Goal: Communication & Community: Share content

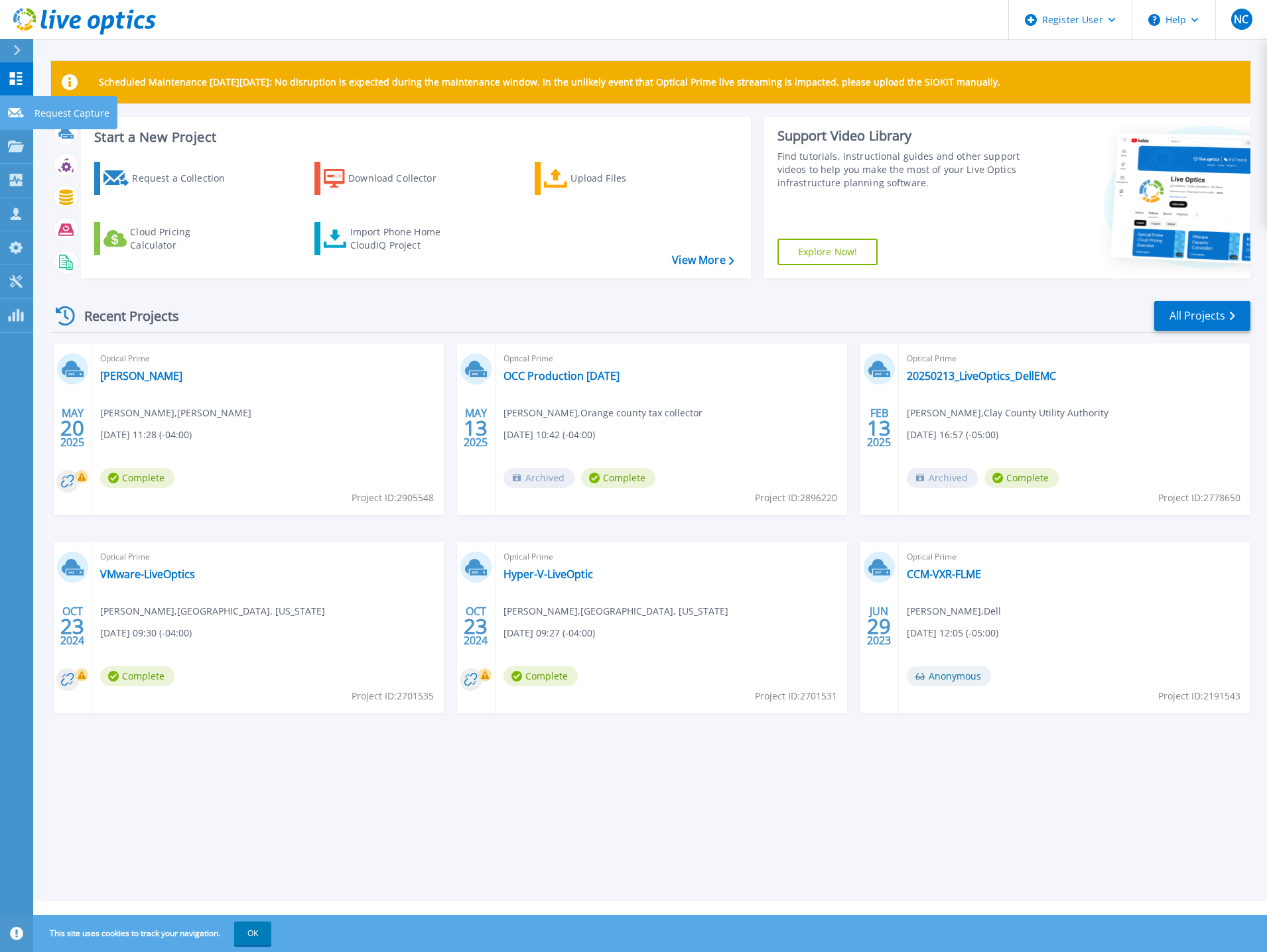
click at [6, 116] on link "Request Capture Request Capture" at bounding box center [16, 113] width 33 height 34
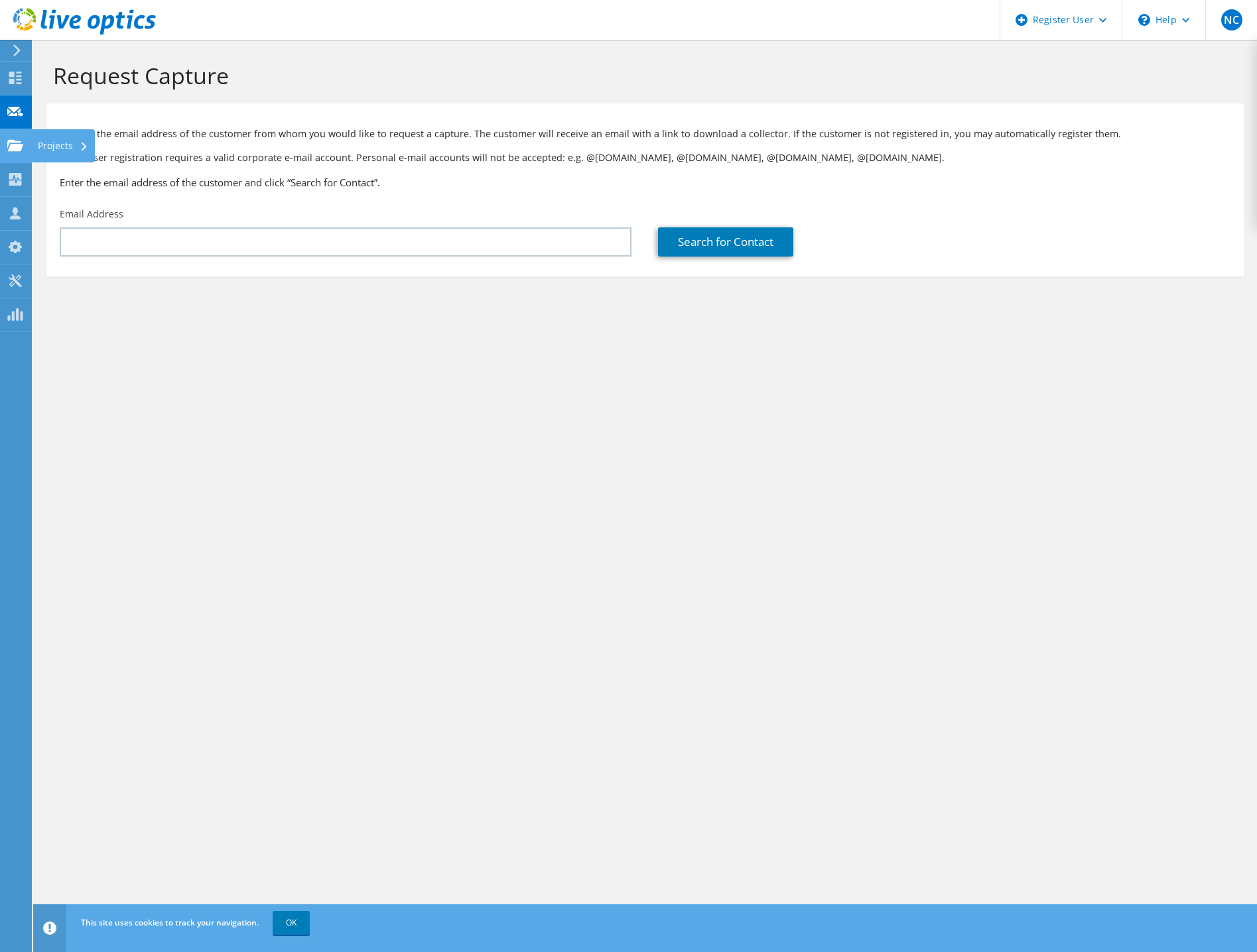
click at [12, 140] on use at bounding box center [15, 144] width 16 height 11
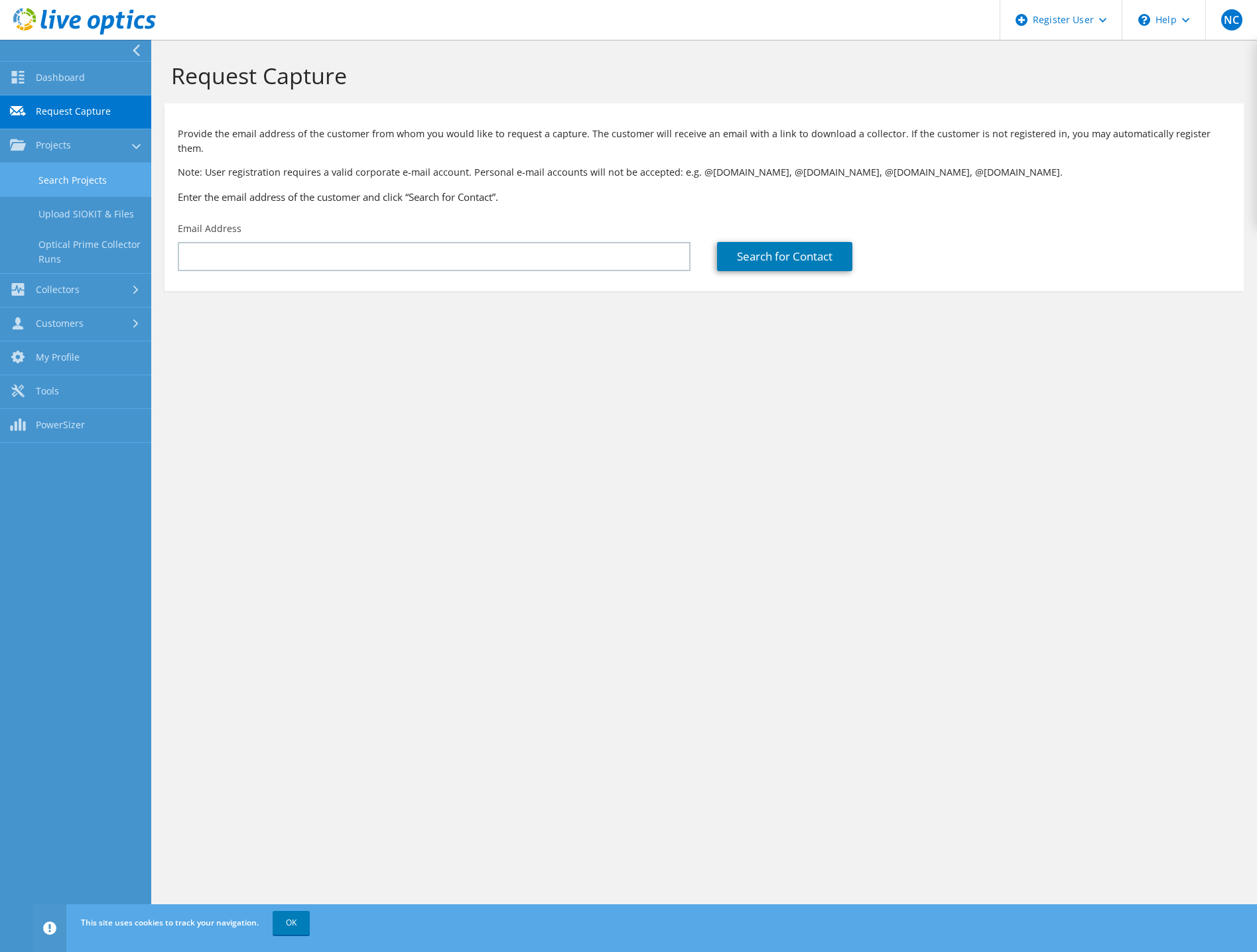
click at [64, 173] on link "Search Projects" at bounding box center [75, 180] width 151 height 34
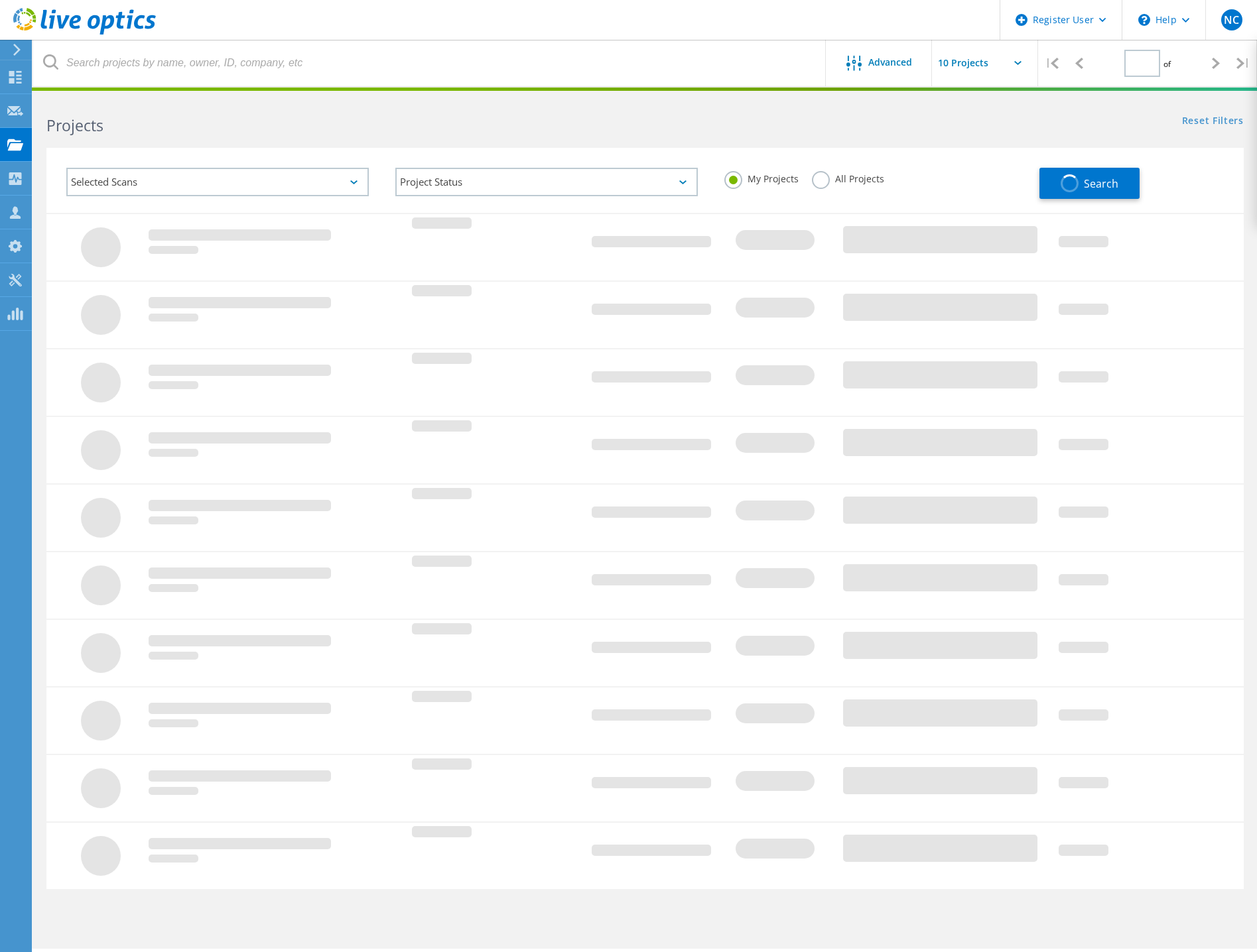
type input "1"
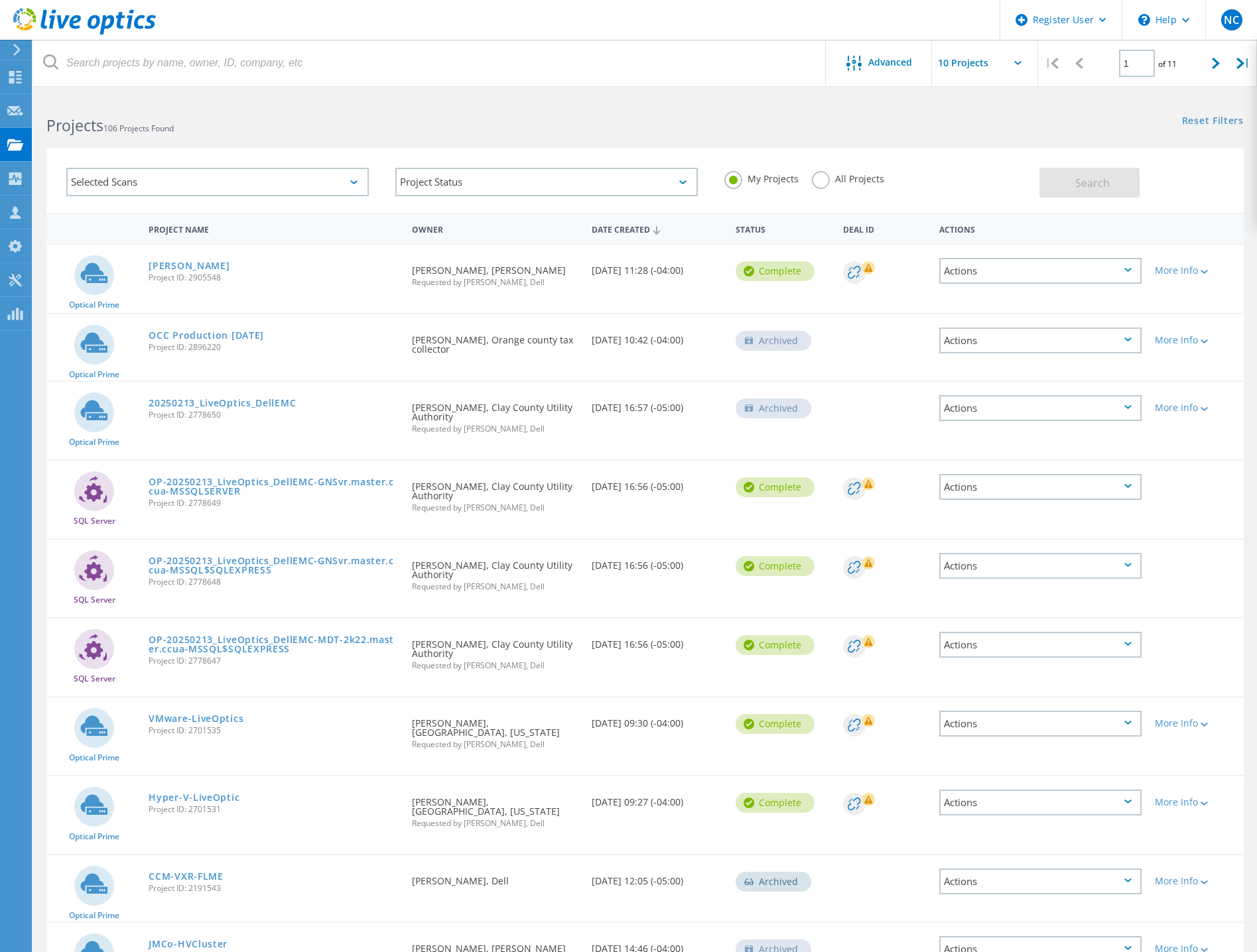
click at [823, 184] on label "All Projects" at bounding box center [848, 177] width 73 height 13
click at [0, 0] on input "All Projects" at bounding box center [0, 0] width 0 height 0
click at [899, 67] on span "Advanced" at bounding box center [890, 62] width 44 height 9
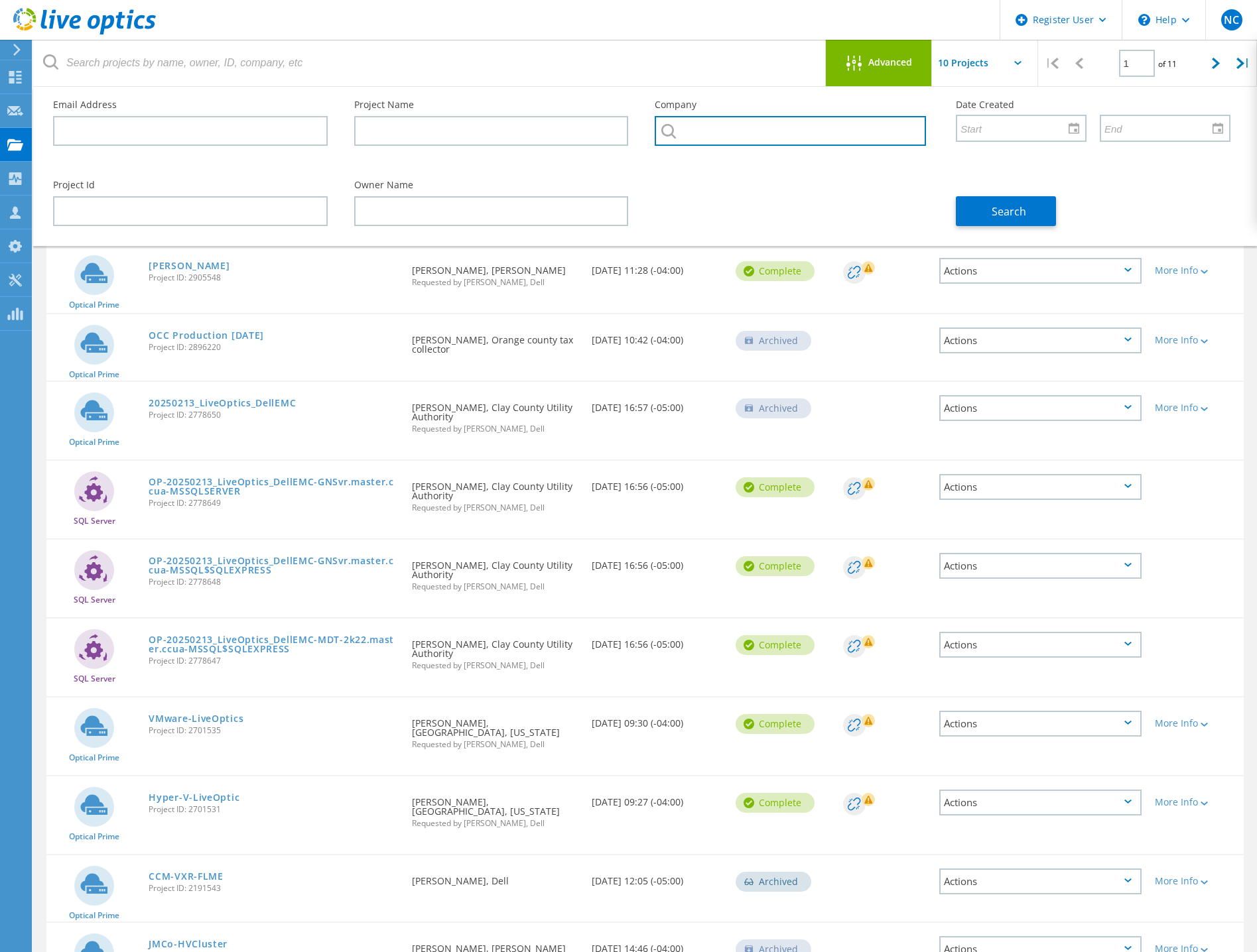
click at [686, 131] on input "text" at bounding box center [790, 131] width 271 height 30
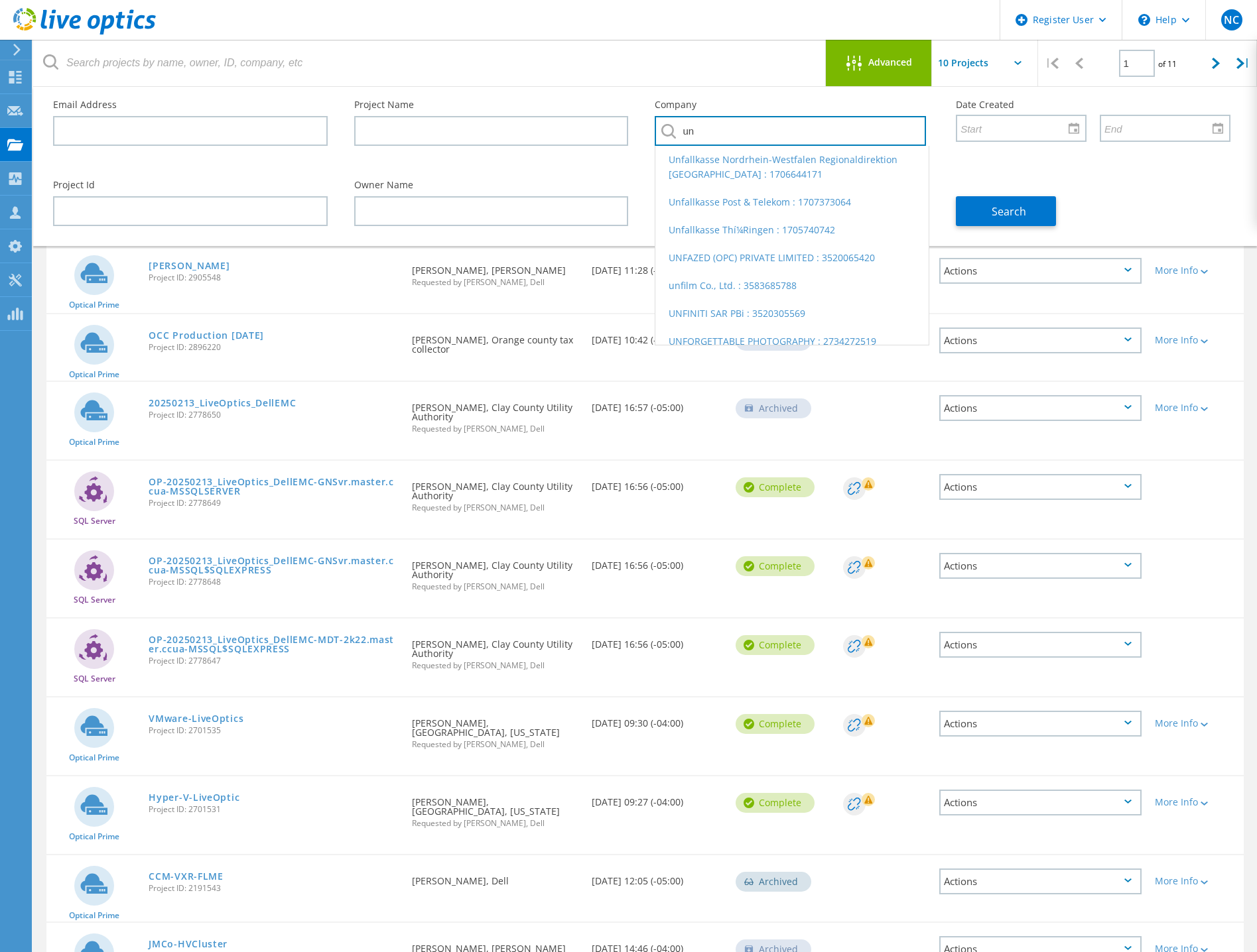
type input "u"
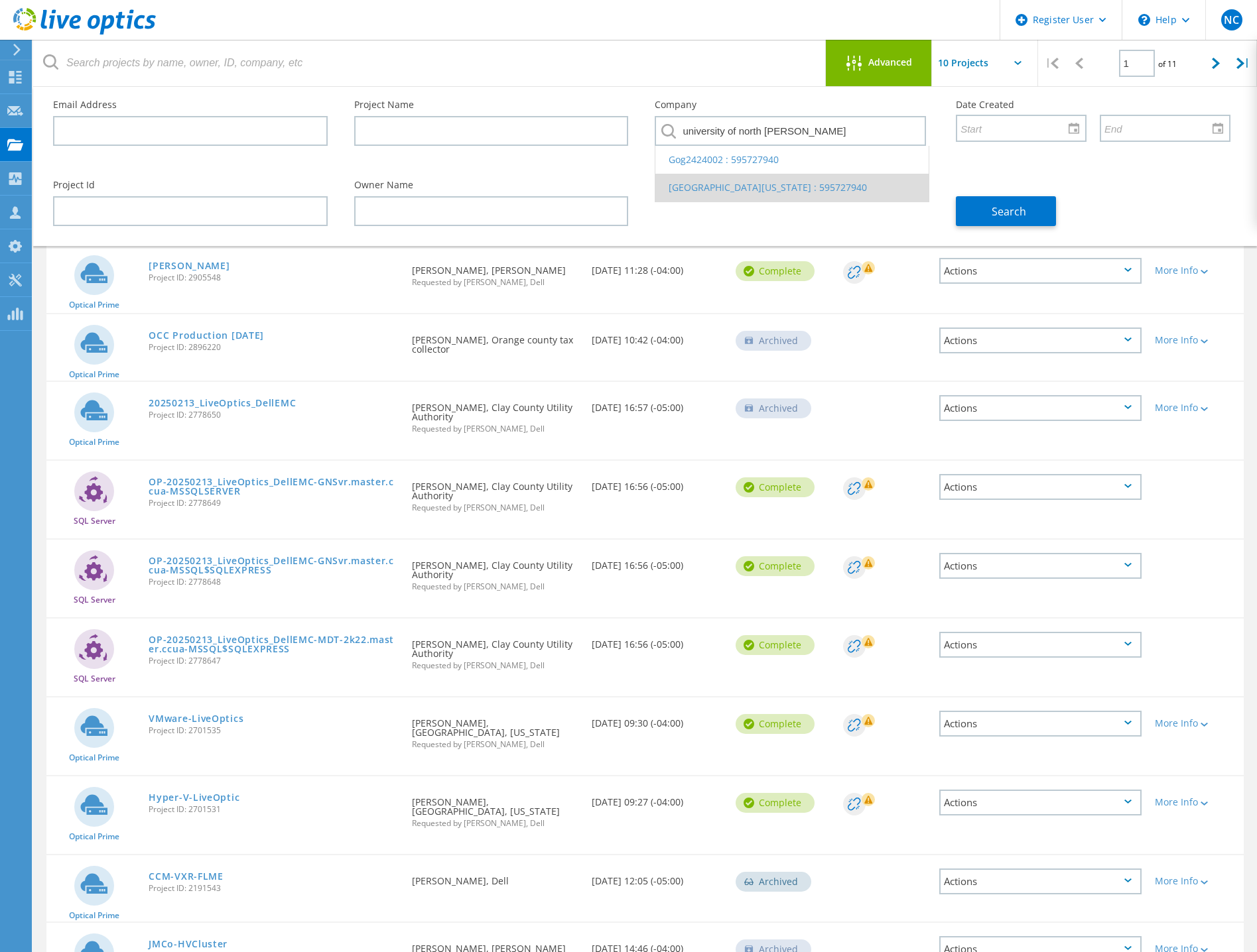
click at [738, 189] on li "UNIVERSITY OF NORTH FLORIDA : 595727940" at bounding box center [792, 187] width 273 height 28
type input "UNIVERSITY OF NORTH FLORIDA : 595727940"
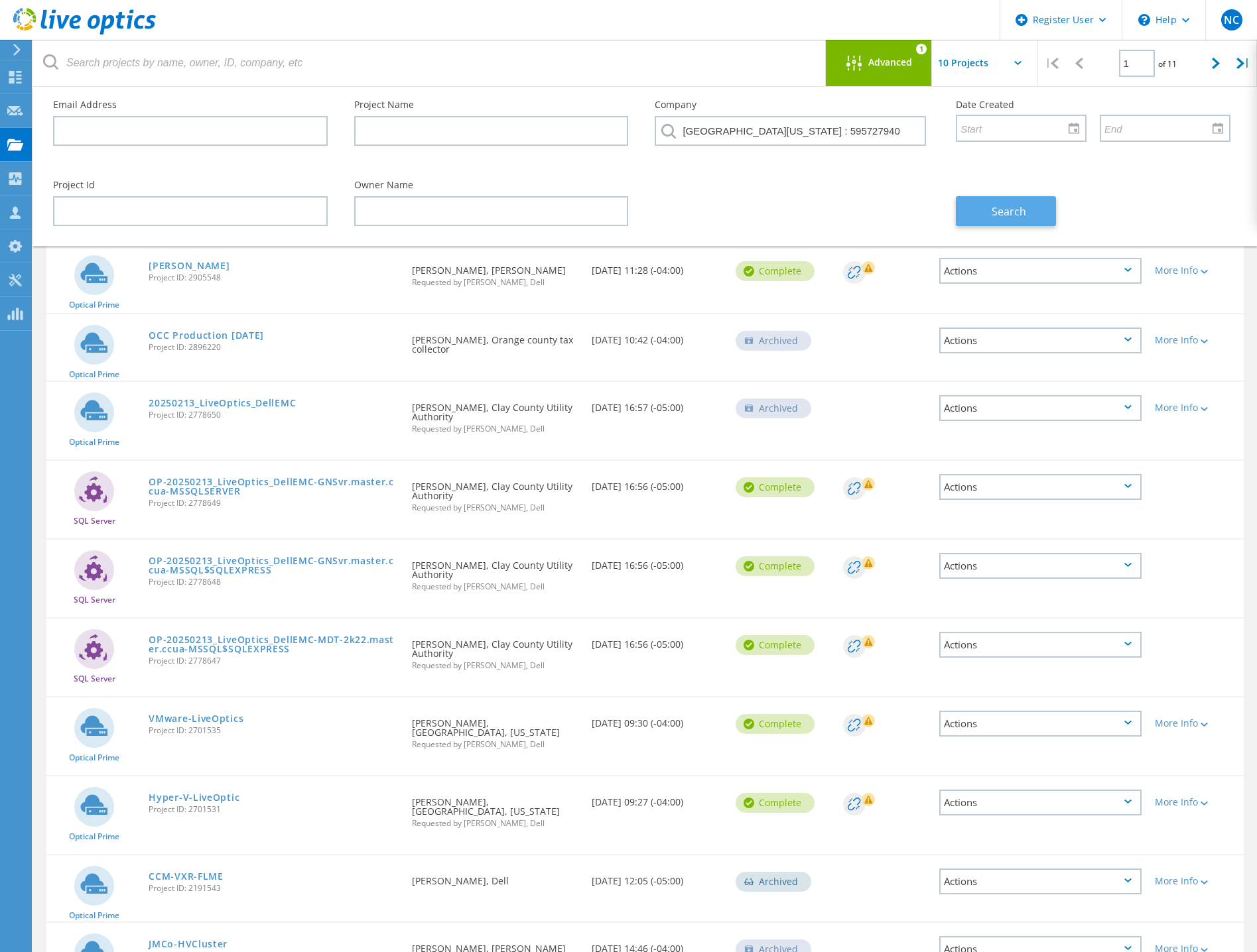
click at [1023, 208] on span "Search" at bounding box center [1009, 211] width 34 height 15
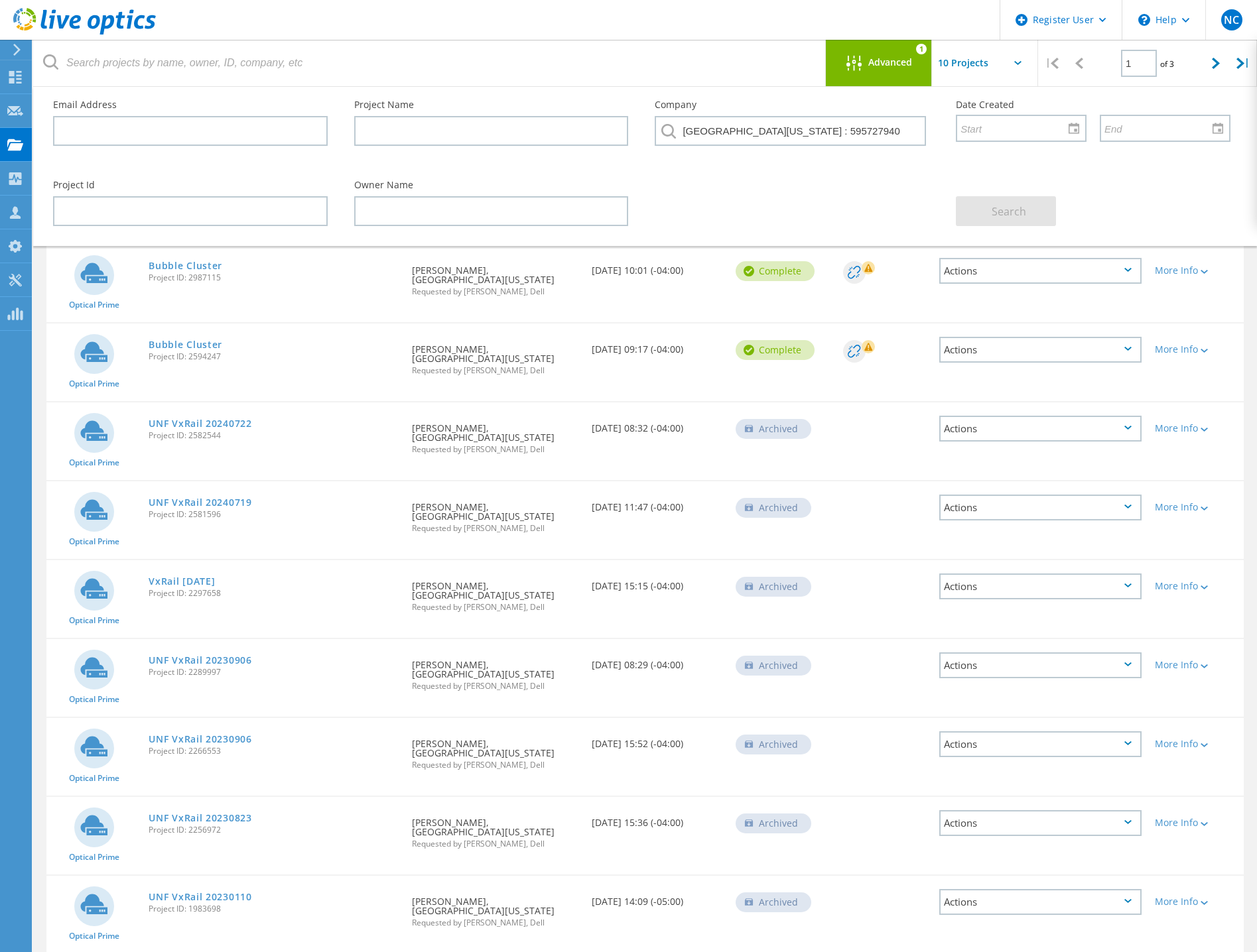
click at [1094, 279] on div "Actions" at bounding box center [1040, 271] width 202 height 26
click at [974, 283] on div "Share" at bounding box center [1040, 281] width 199 height 21
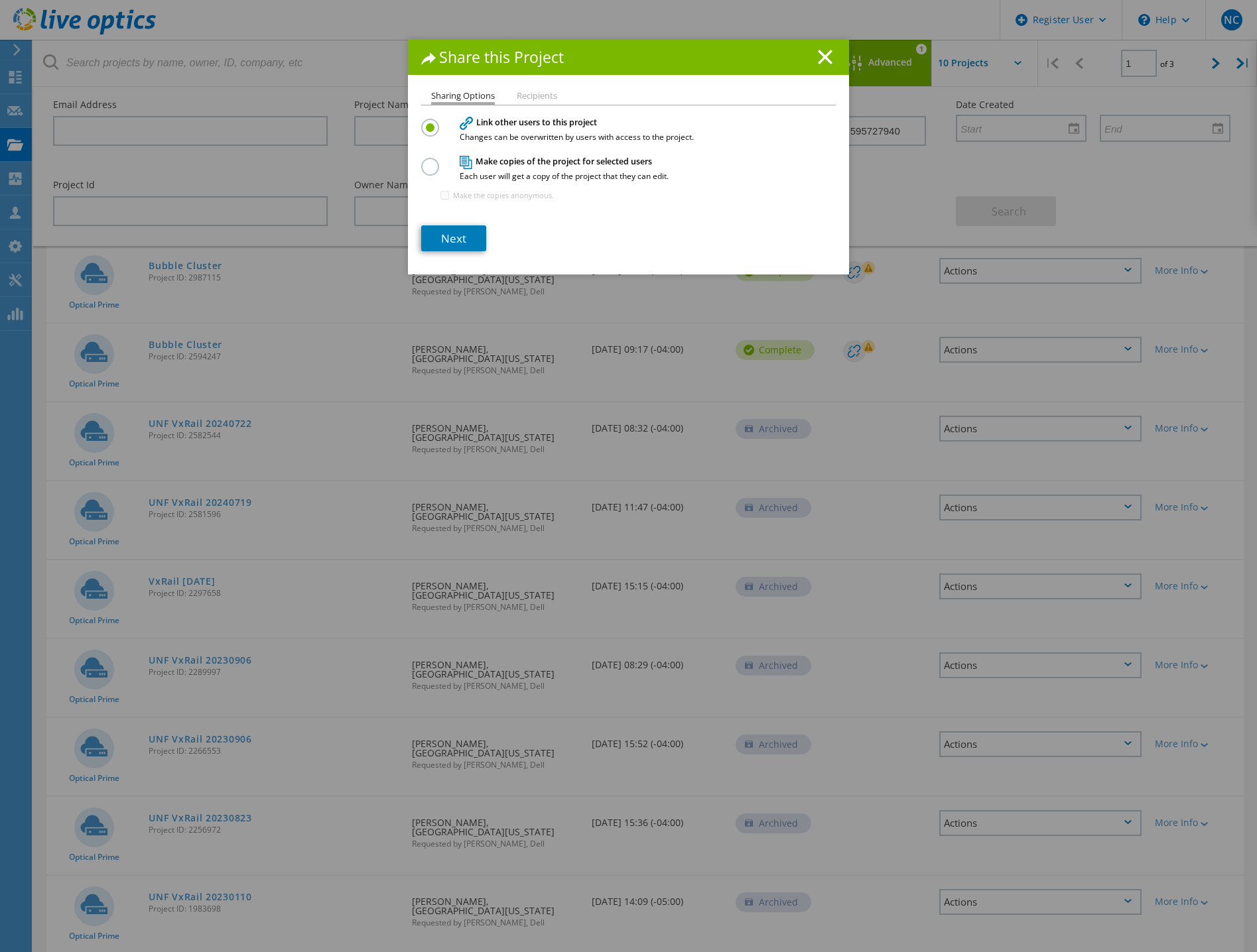
click at [422, 161] on label at bounding box center [432, 159] width 24 height 3
click at [0, 0] on input "radio" at bounding box center [0, 0] width 0 height 0
click at [438, 235] on link "Next" at bounding box center [453, 238] width 65 height 26
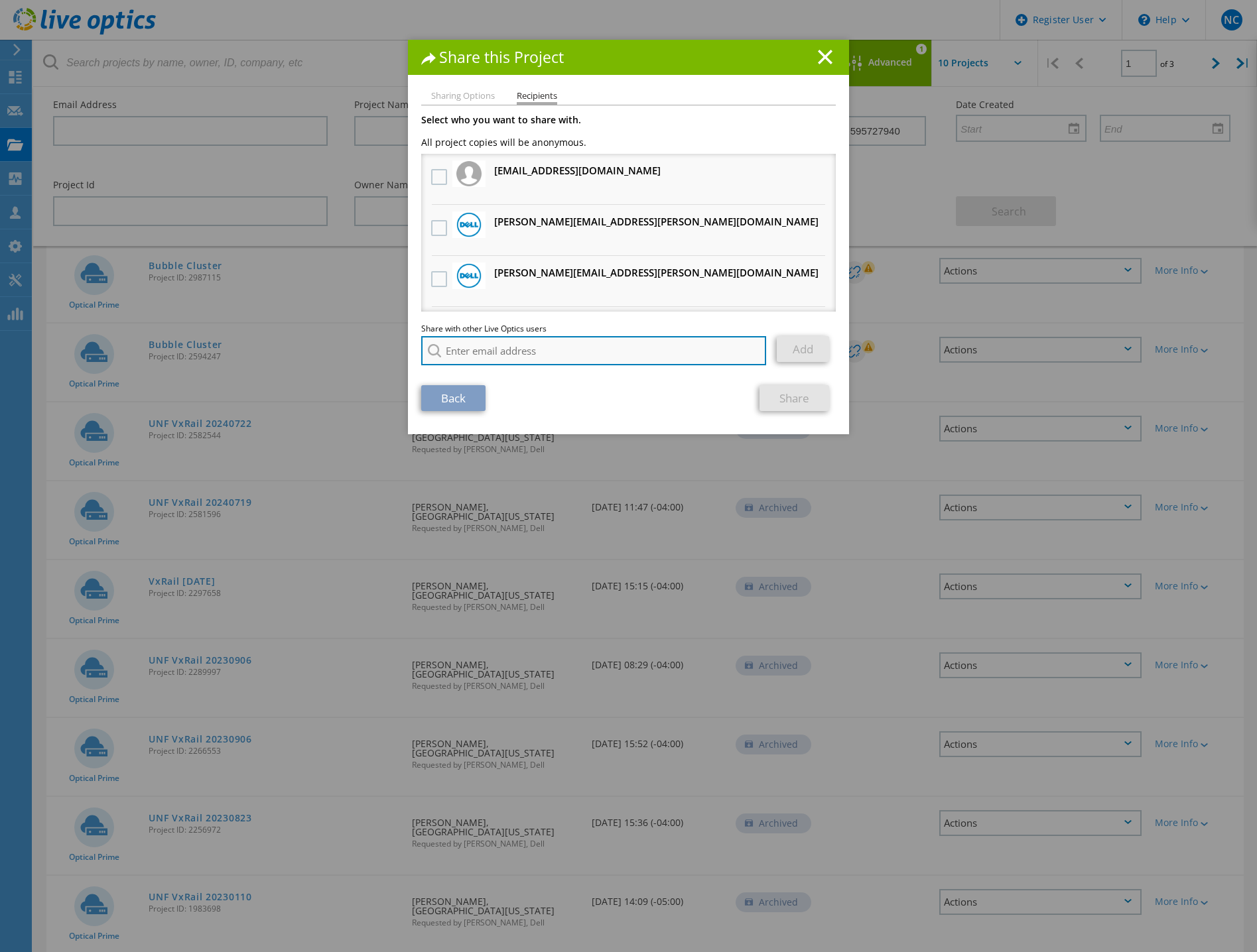
click at [467, 348] on input "search" at bounding box center [594, 350] width 345 height 29
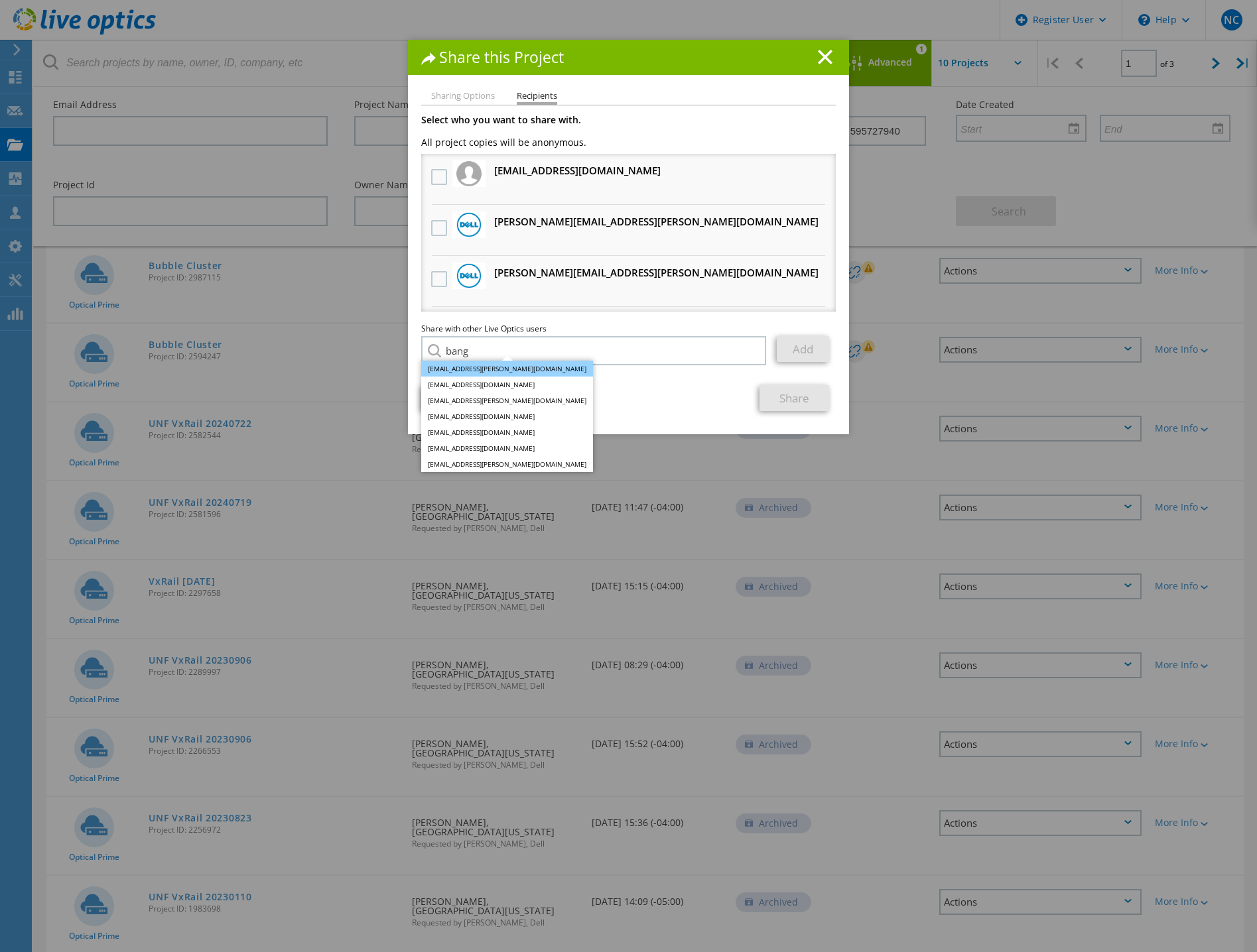
click at [459, 371] on li "Bang.Luu@Dell.com" at bounding box center [507, 369] width 172 height 16
type input "Bang.Luu@Dell.com"
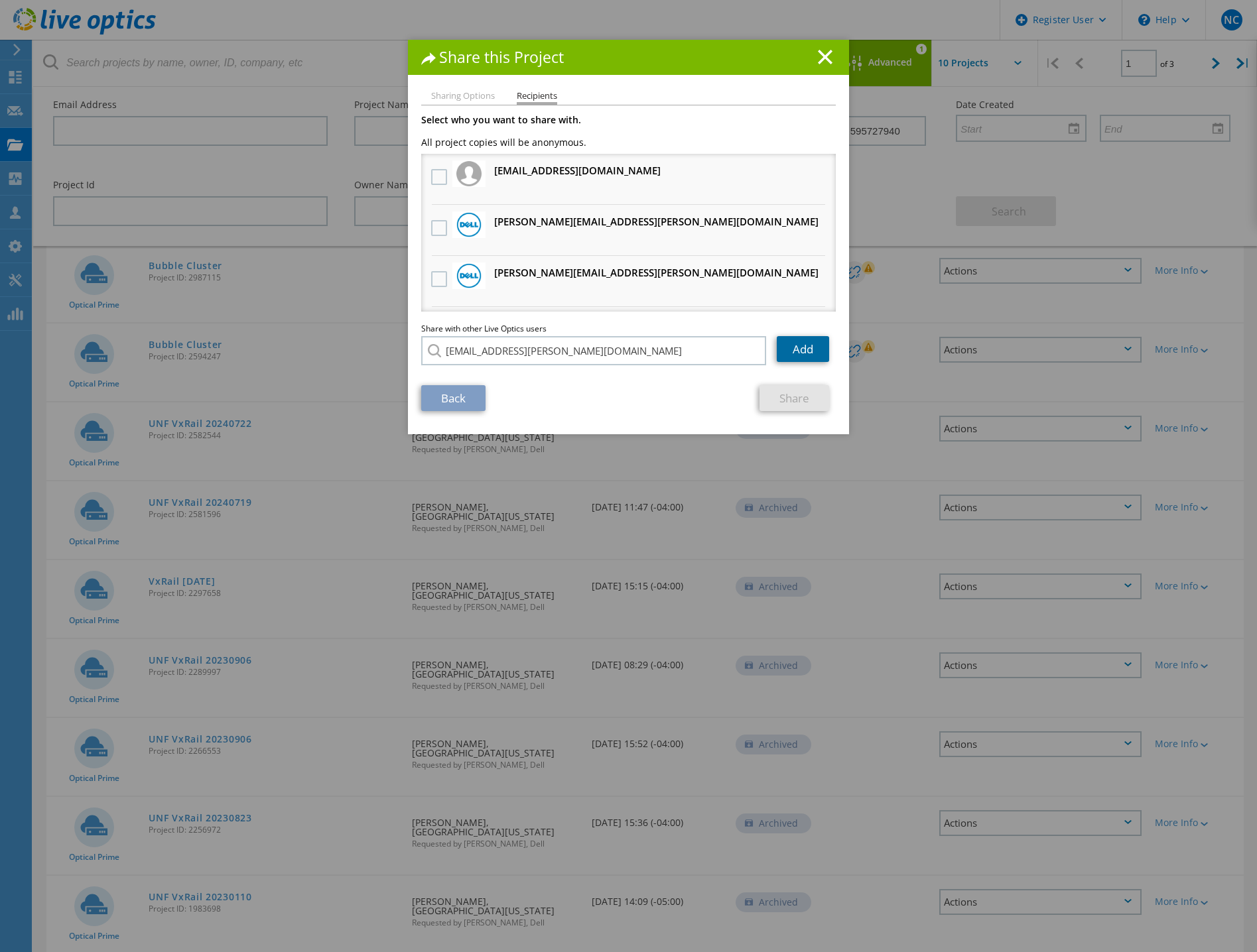
click at [781, 351] on link "Add" at bounding box center [803, 349] width 52 height 26
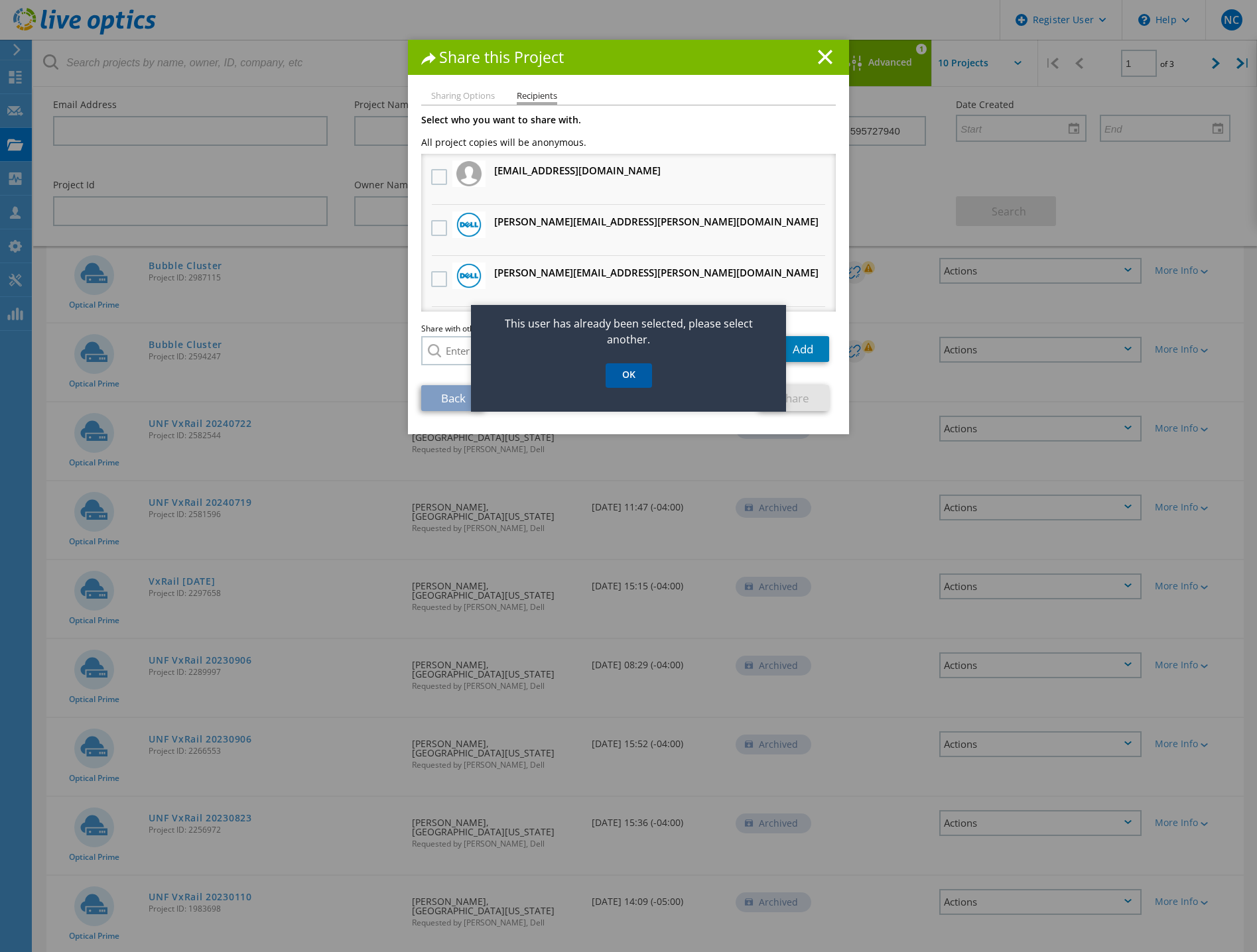
click at [624, 374] on link "OK" at bounding box center [628, 375] width 46 height 25
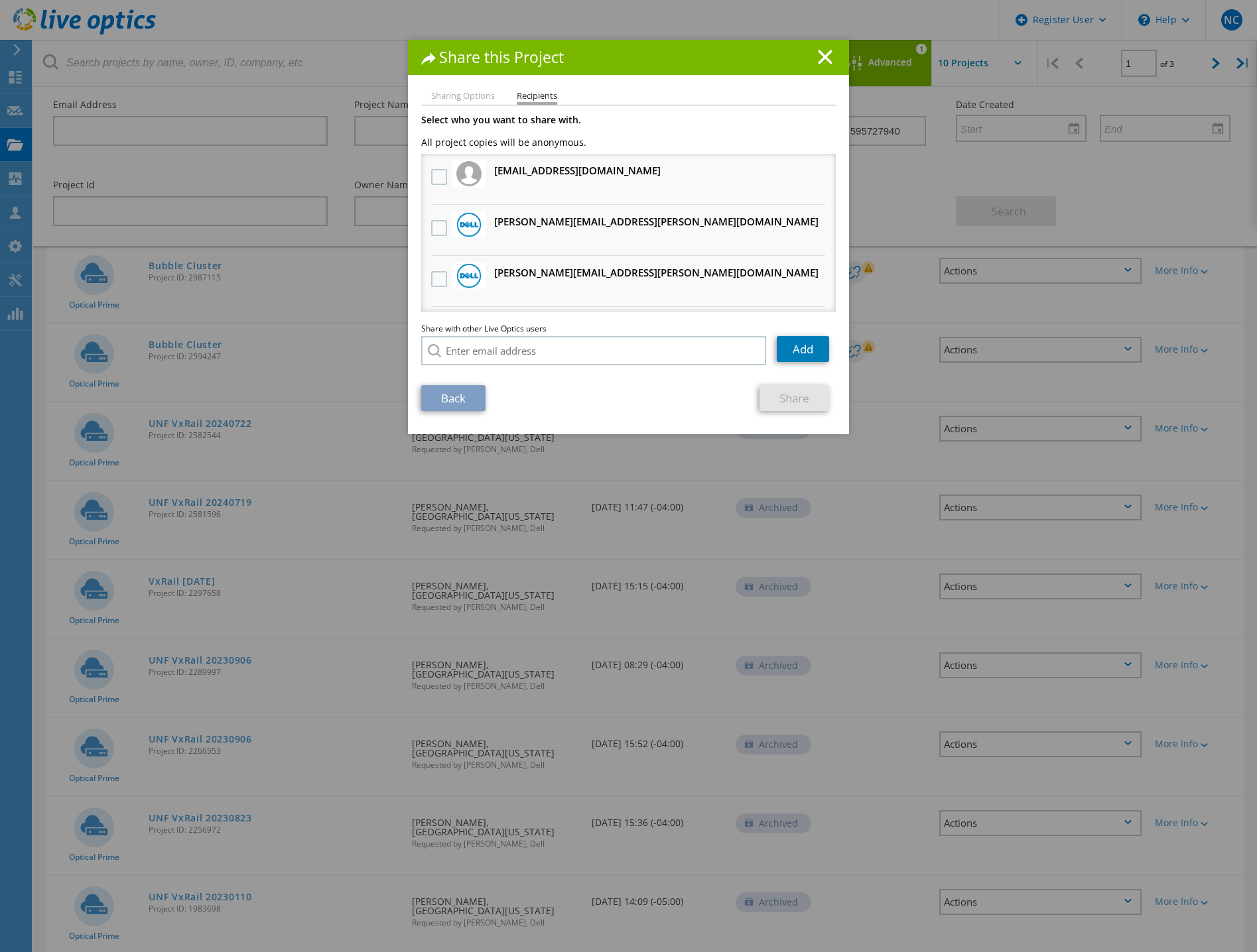
click at [798, 393] on link "Share" at bounding box center [794, 398] width 70 height 26
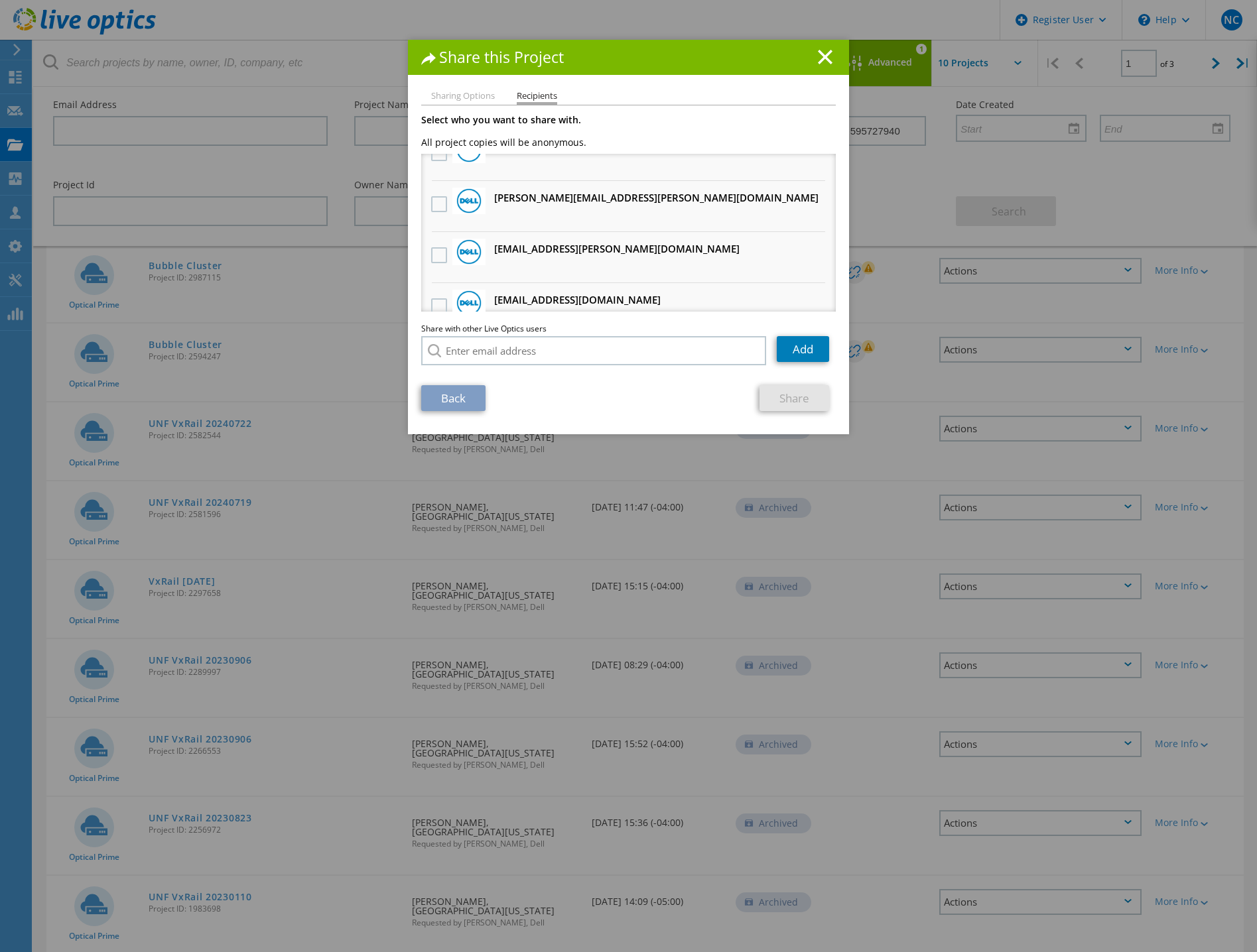
scroll to position [863, 0]
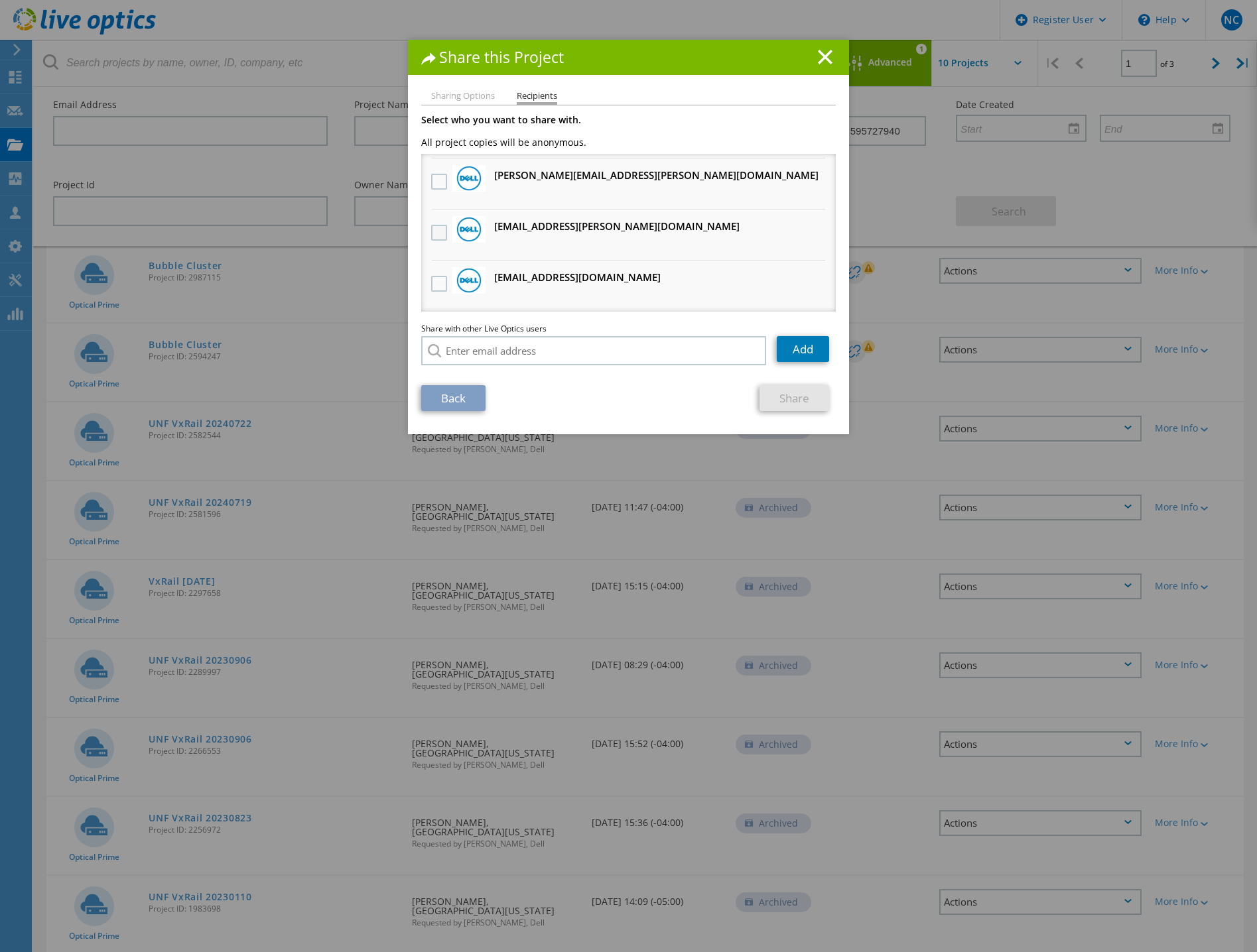
click at [439, 234] on label at bounding box center [440, 233] width 19 height 16
click at [0, 0] on input "checkbox" at bounding box center [0, 0] width 0 height 0
click at [767, 401] on link "Share" at bounding box center [794, 398] width 70 height 26
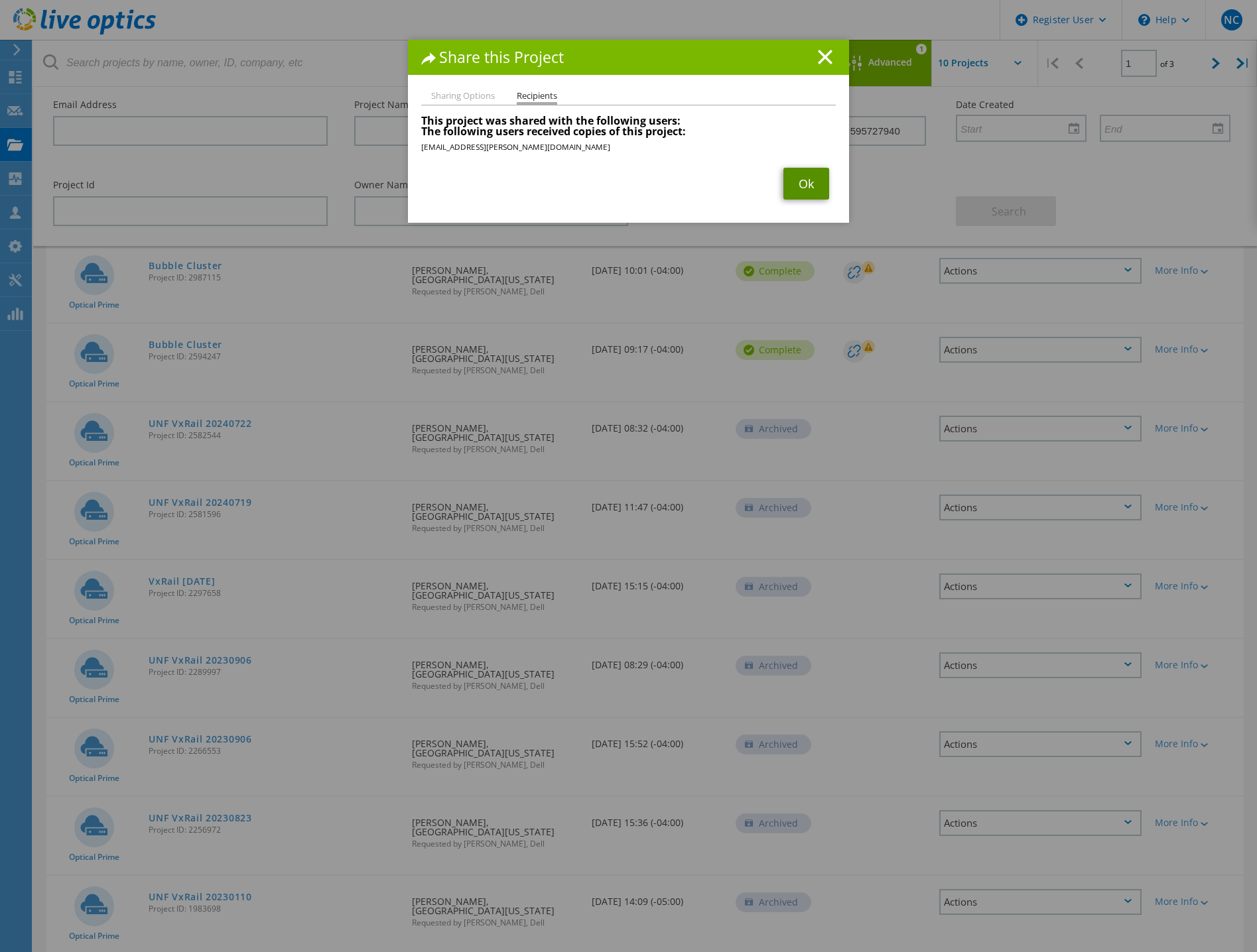
click at [796, 189] on link "Ok" at bounding box center [806, 183] width 46 height 32
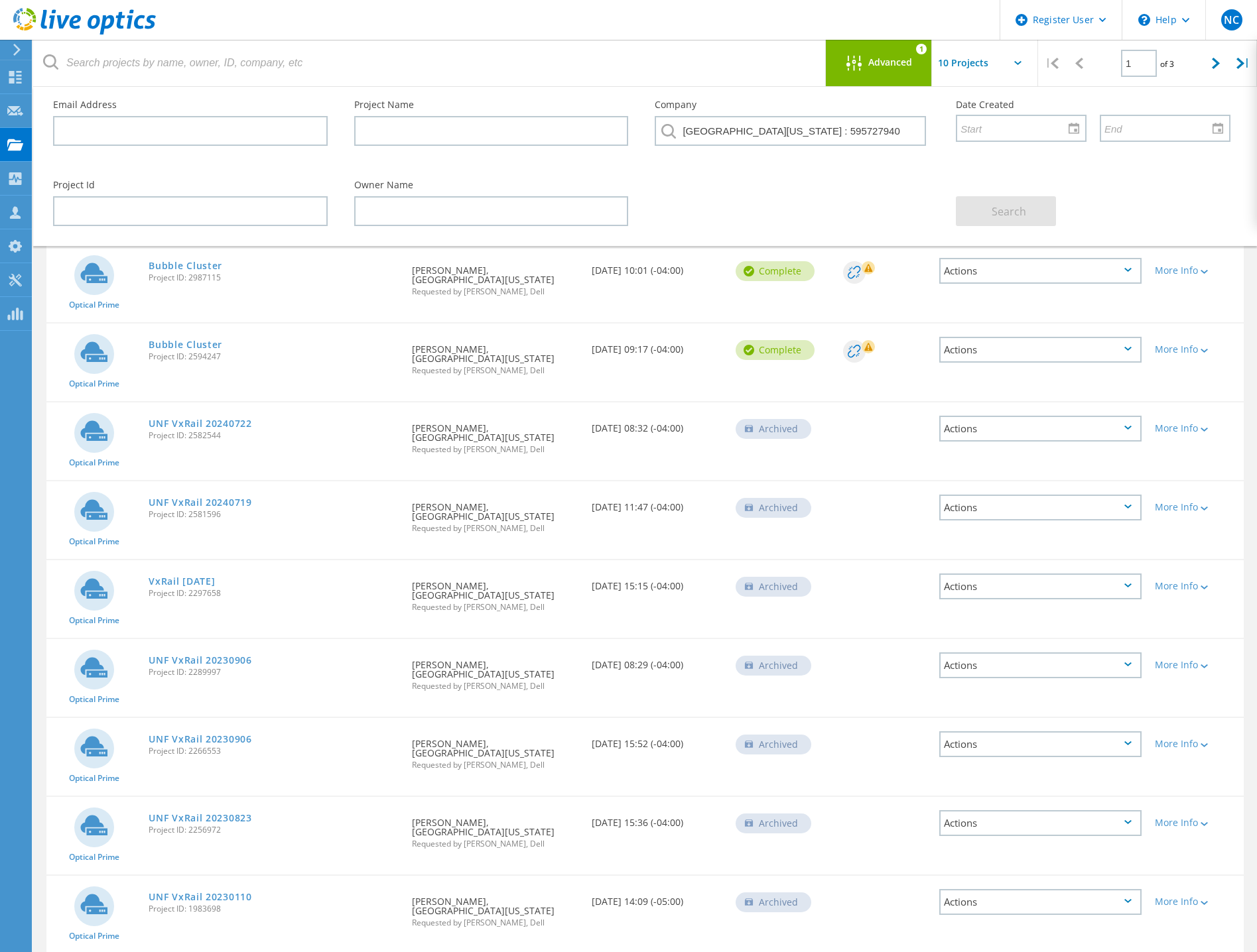
click at [1117, 351] on div "Actions" at bounding box center [1040, 350] width 202 height 26
click at [962, 365] on div "Share" at bounding box center [1040, 361] width 199 height 21
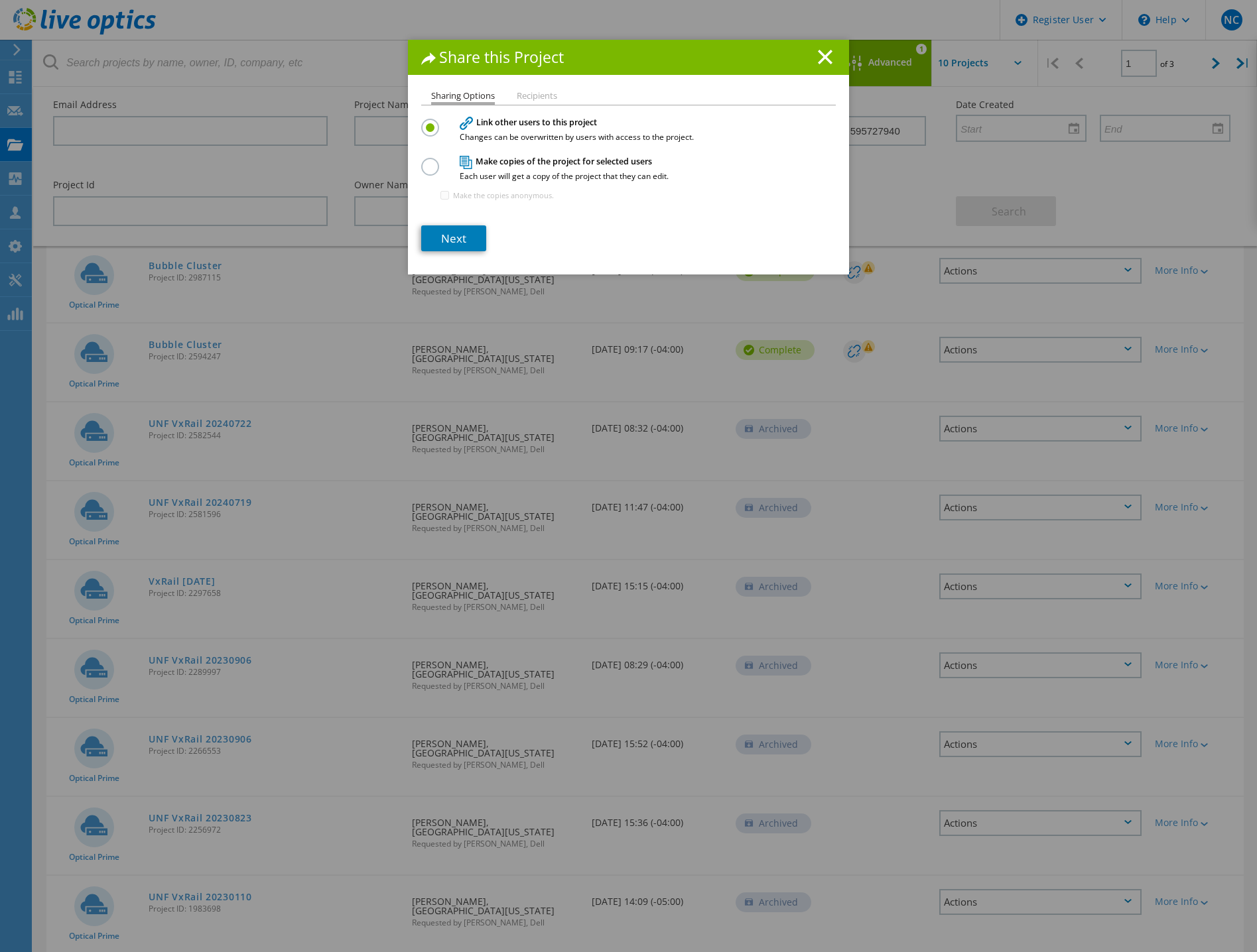
click at [424, 161] on label at bounding box center [432, 159] width 24 height 3
click at [0, 0] on input "radio" at bounding box center [0, 0] width 0 height 0
click at [444, 237] on link "Next" at bounding box center [453, 238] width 65 height 26
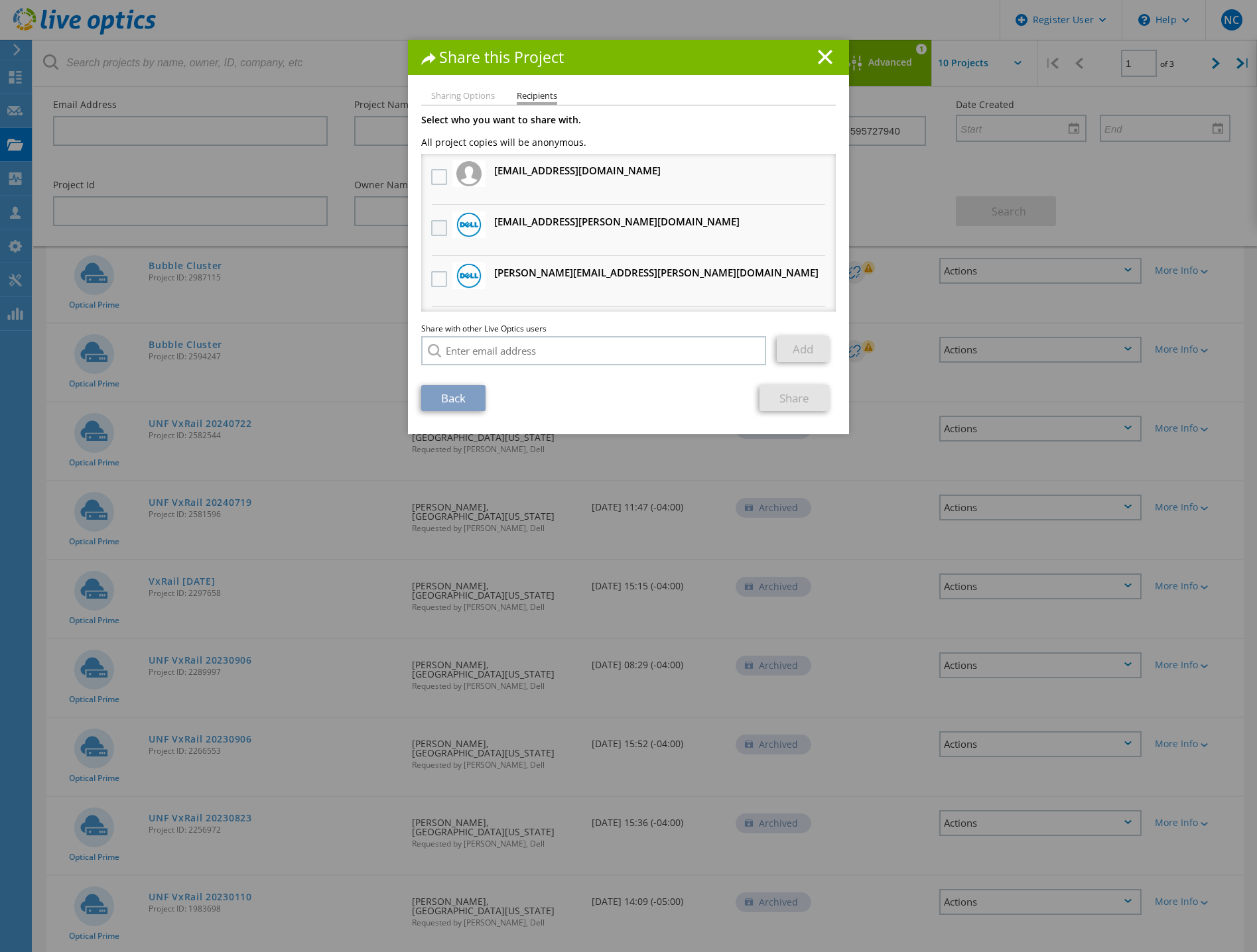
click at [434, 230] on label at bounding box center [440, 228] width 19 height 16
click at [0, 0] on input "checkbox" at bounding box center [0, 0] width 0 height 0
click at [788, 404] on link "Share" at bounding box center [794, 398] width 70 height 26
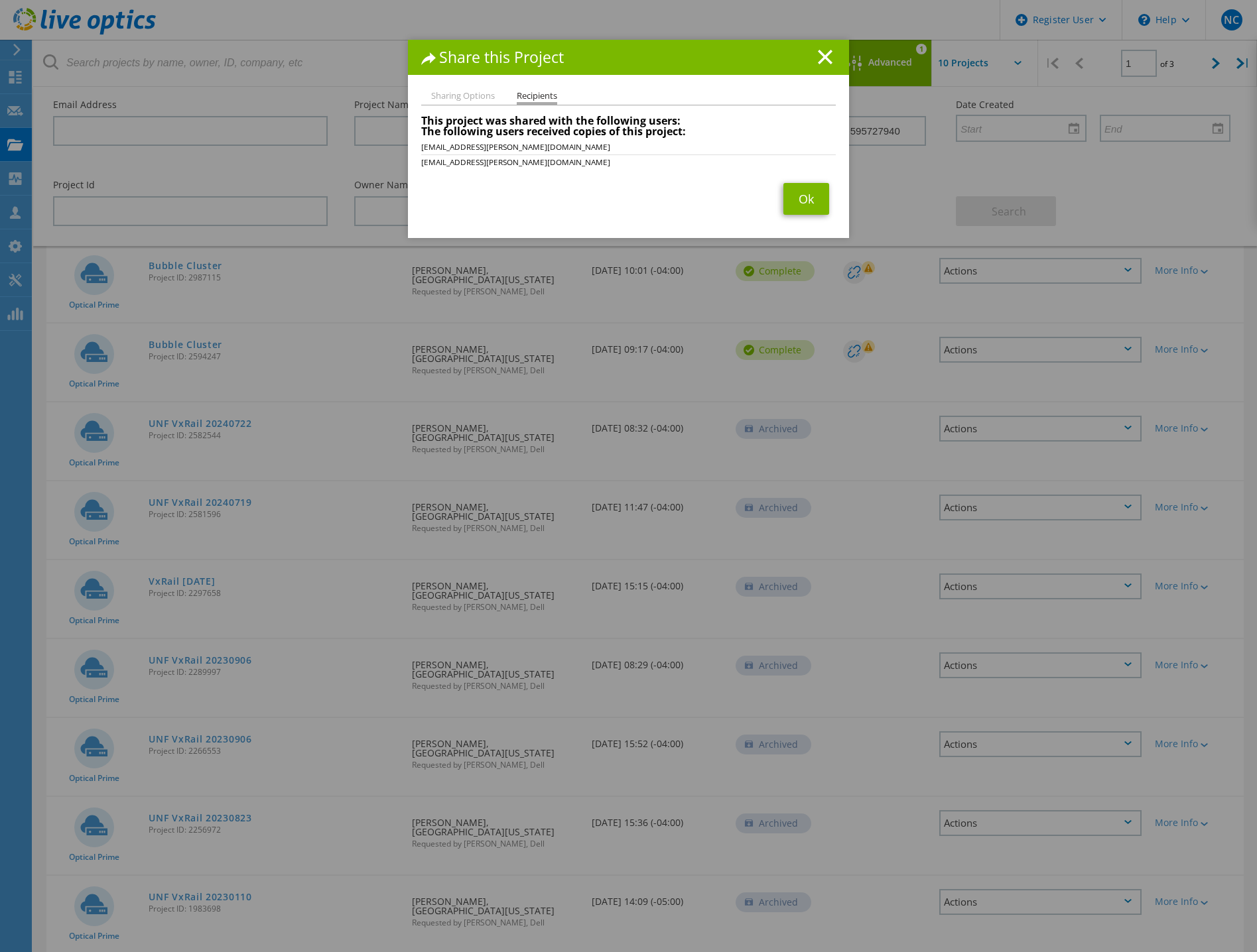
click at [614, 450] on div "Share this Project Sharing Options Recipients Link other users to this project …" at bounding box center [628, 495] width 1257 height 912
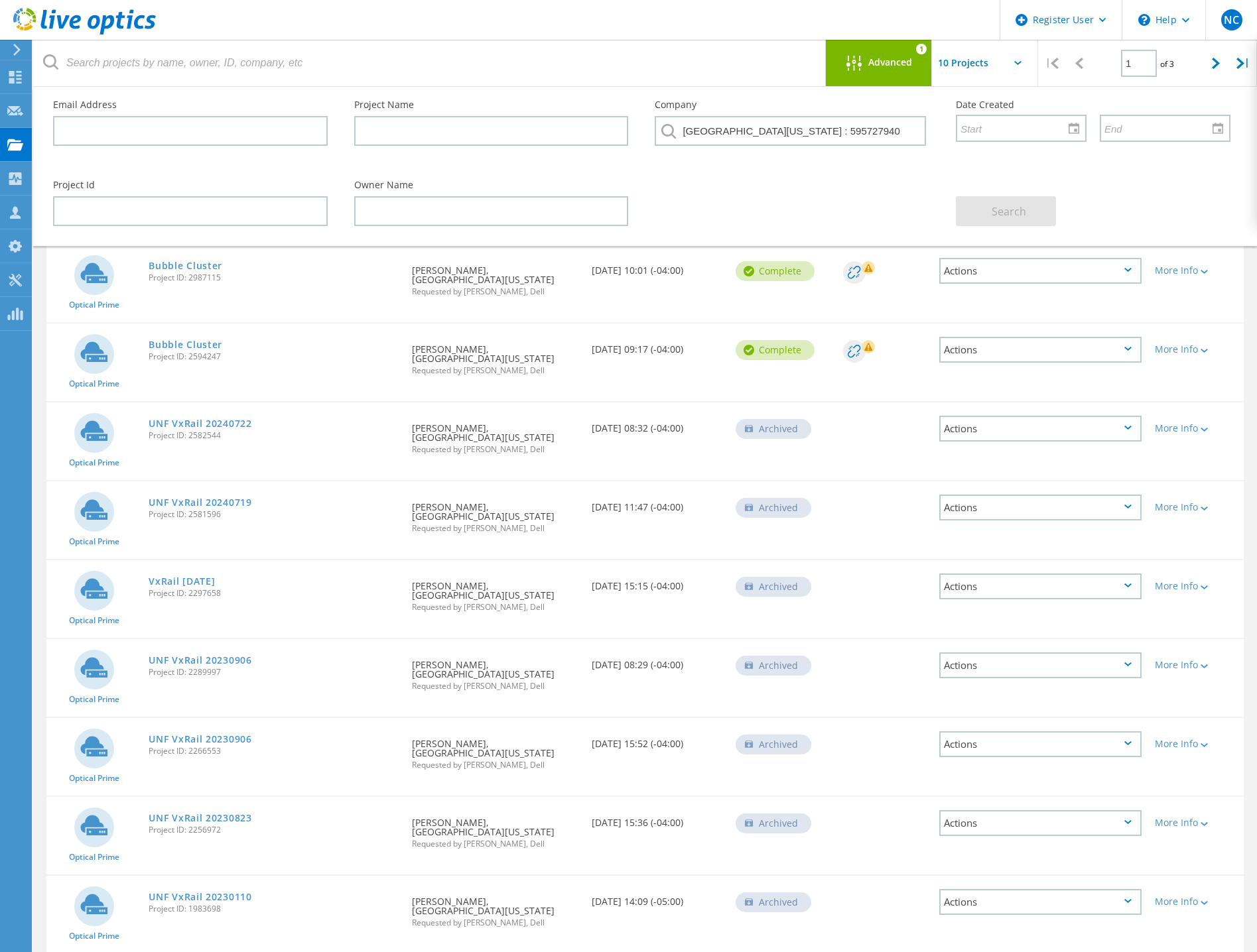
click at [1131, 429] on icon at bounding box center [1127, 428] width 7 height 4
click at [964, 433] on div "Share" at bounding box center [1040, 428] width 199 height 21
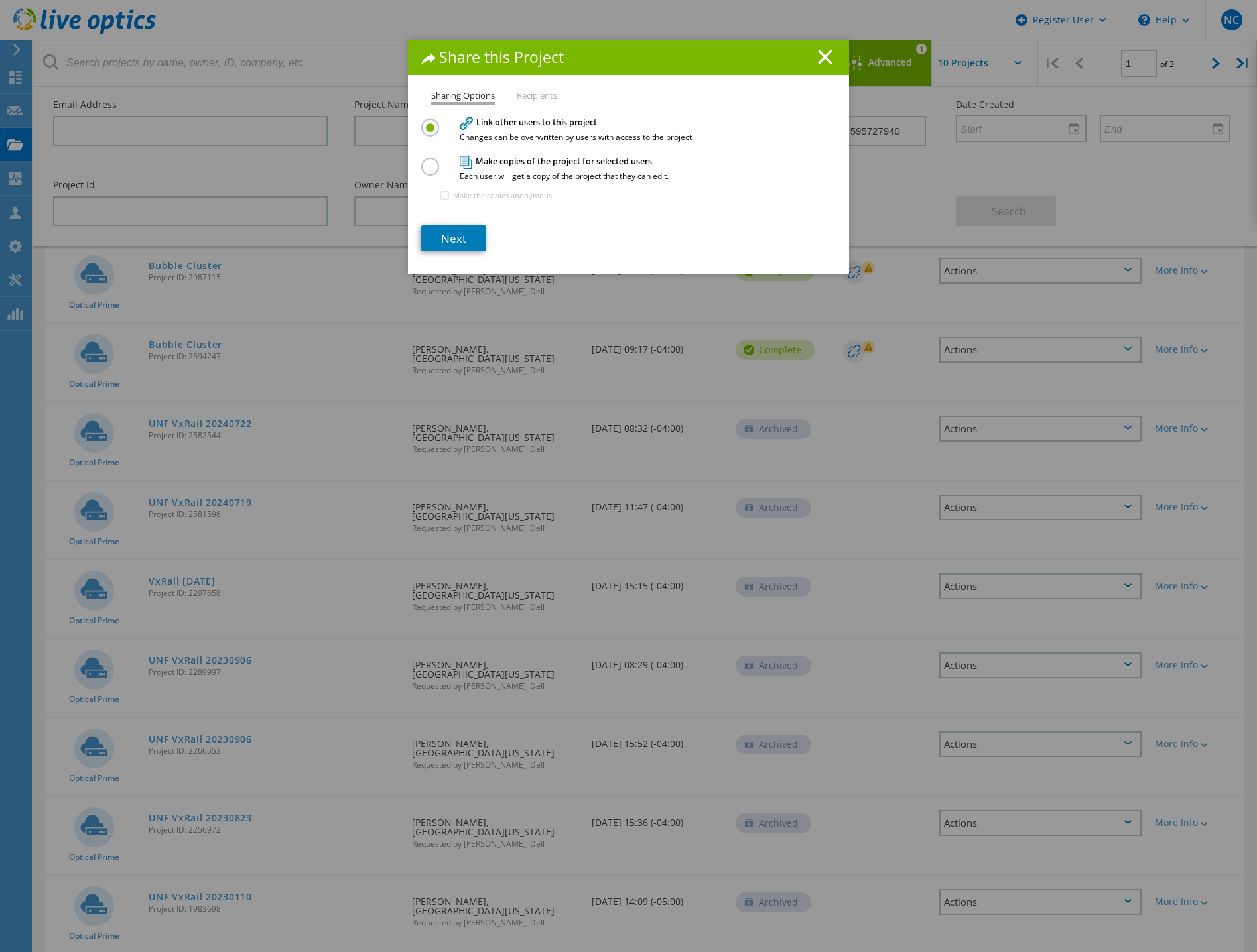
click at [421, 161] on label at bounding box center [432, 159] width 24 height 3
click at [0, 0] on input "radio" at bounding box center [0, 0] width 0 height 0
click at [431, 236] on link "Next" at bounding box center [453, 238] width 65 height 26
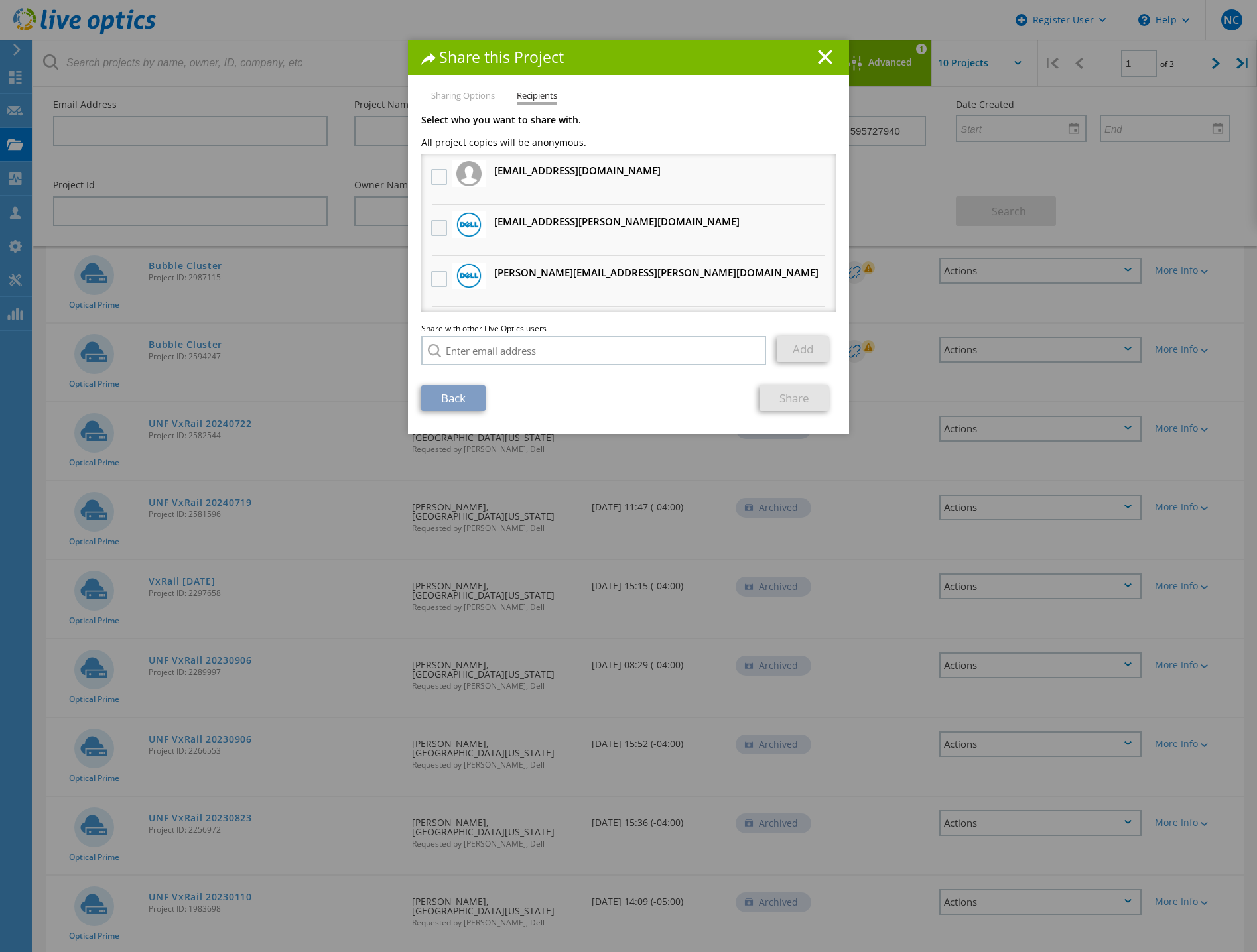
click at [434, 229] on label at bounding box center [440, 228] width 19 height 16
click at [0, 0] on input "checkbox" at bounding box center [0, 0] width 0 height 0
click at [782, 411] on link "Share" at bounding box center [794, 398] width 70 height 26
click at [777, 396] on link "Share" at bounding box center [794, 398] width 70 height 26
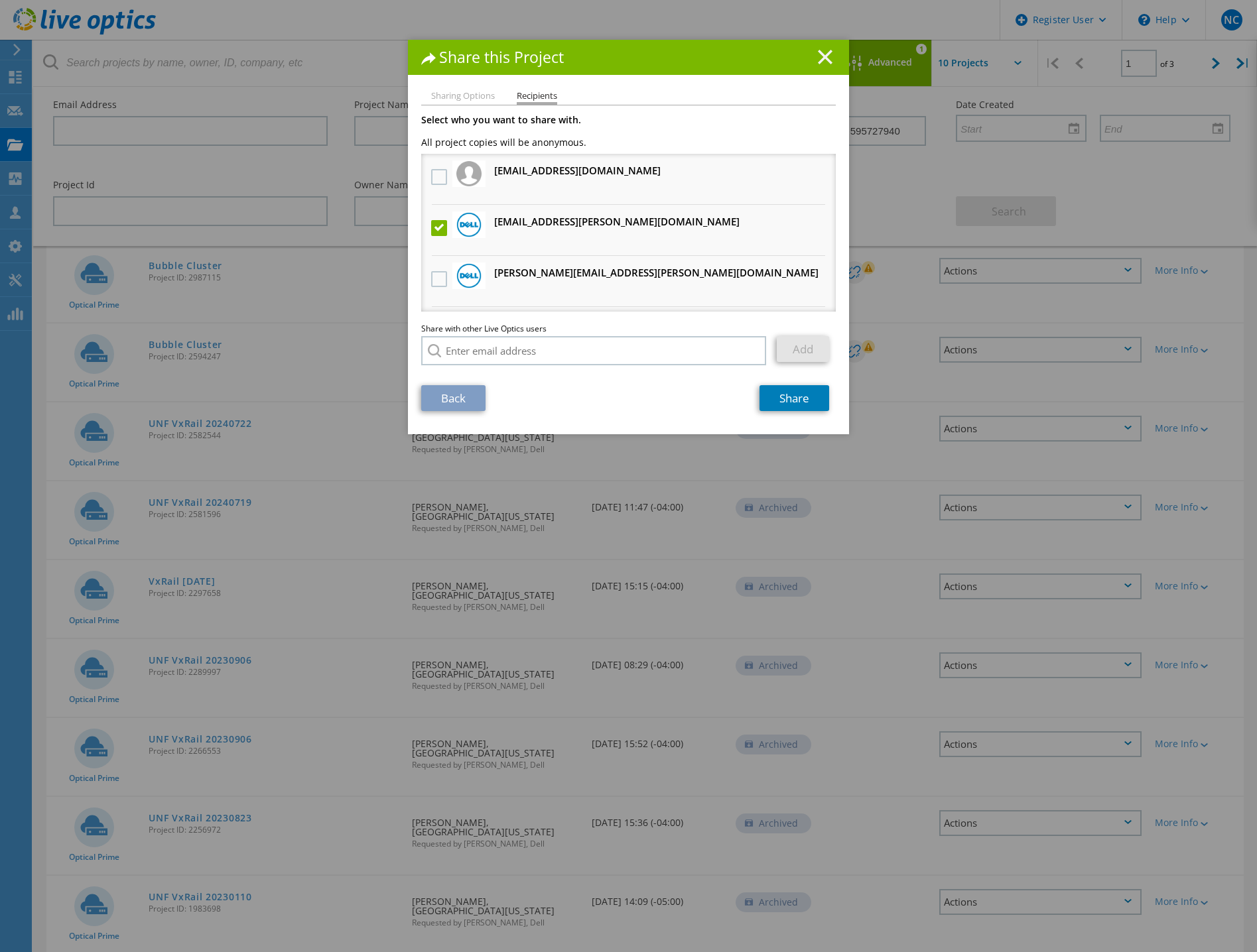
click at [821, 58] on line at bounding box center [825, 57] width 13 height 13
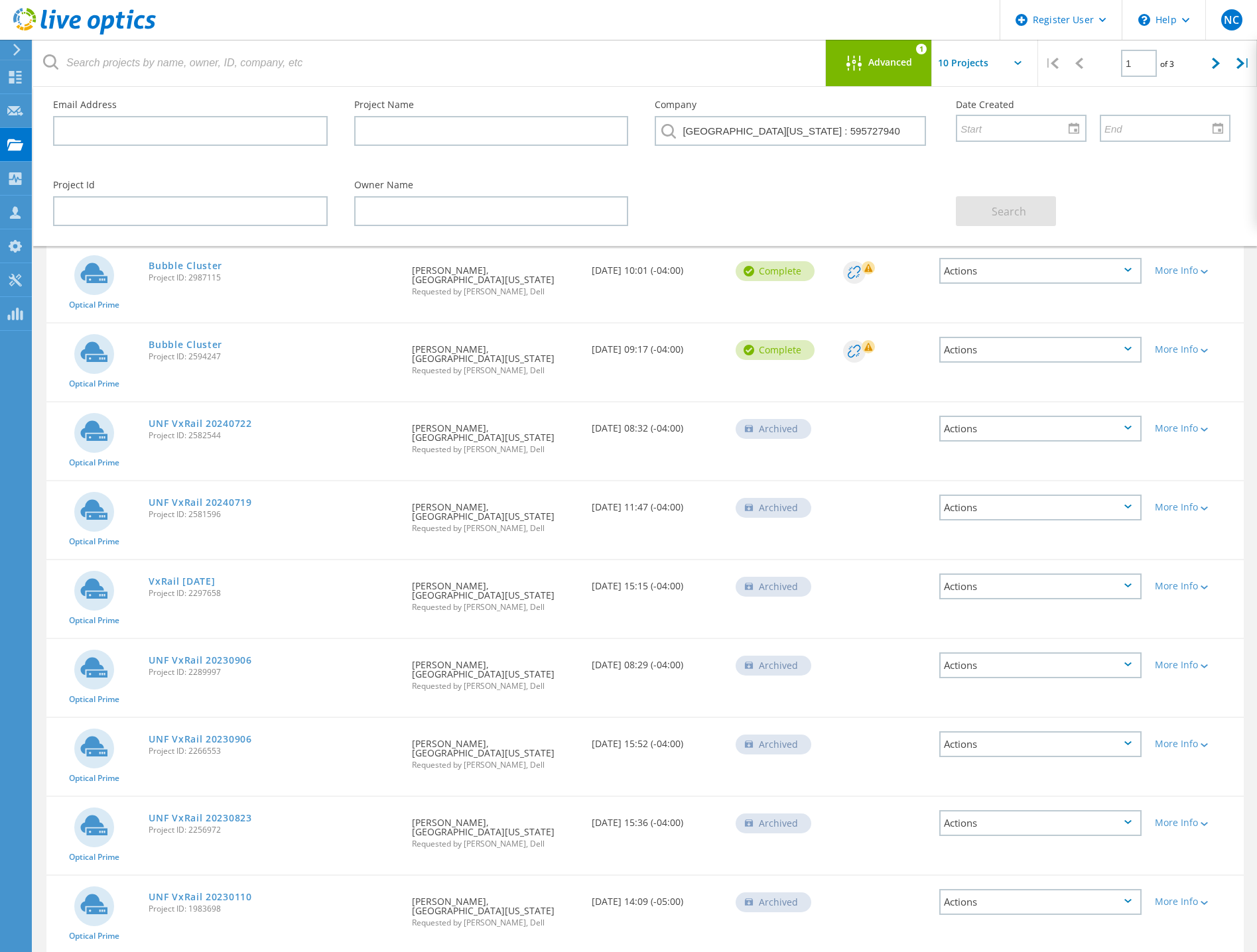
click at [779, 433] on div "Archived" at bounding box center [773, 429] width 76 height 20
click at [1000, 416] on div "Actions" at bounding box center [1040, 428] width 202 height 26
click at [986, 470] on div "Restore" at bounding box center [1040, 469] width 199 height 21
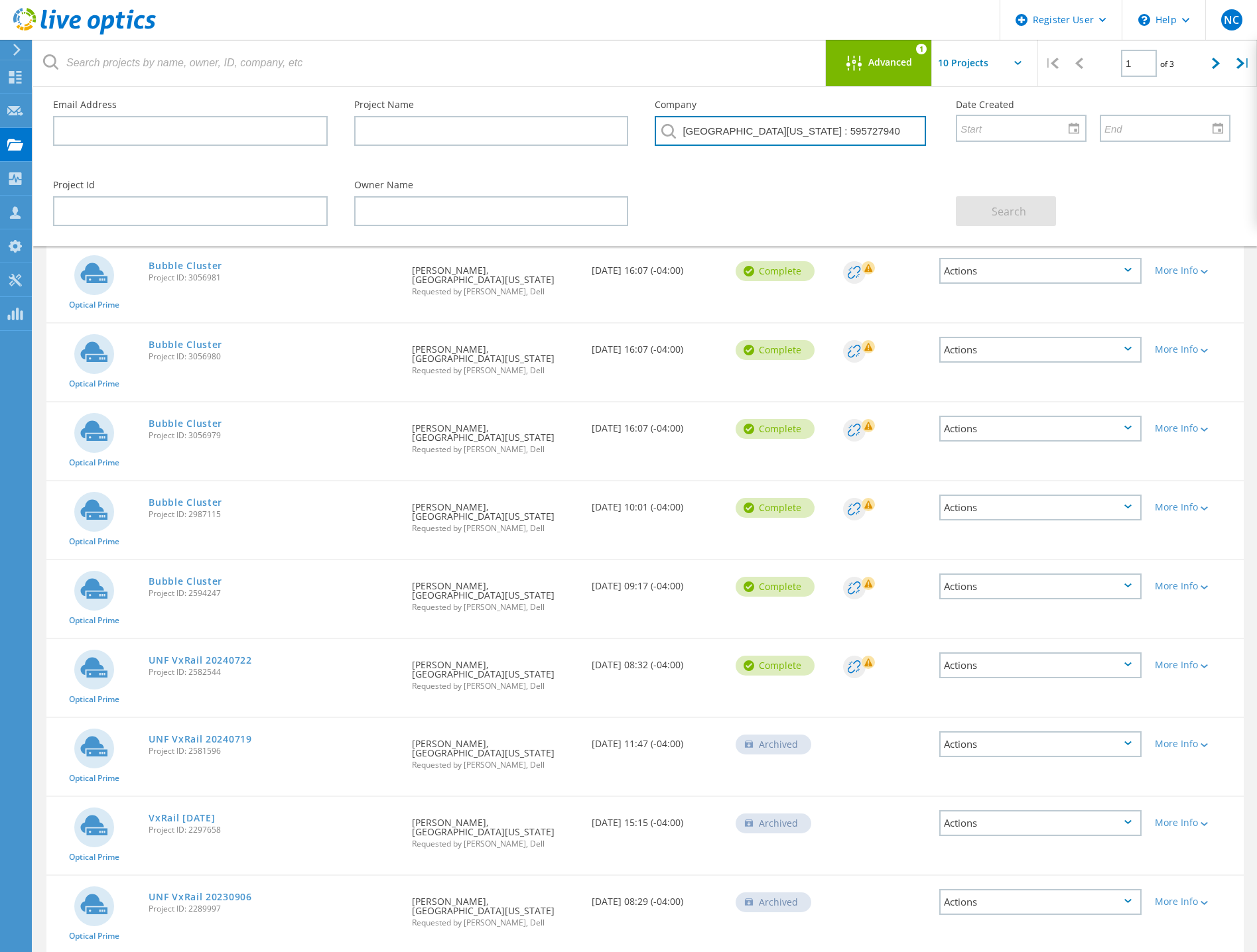
click at [749, 134] on input "UNIVERSITY OF NORTH FLORIDA : 595727940" at bounding box center [790, 131] width 271 height 30
click at [1035, 671] on div "Actions" at bounding box center [1040, 665] width 202 height 26
click at [994, 682] on div "Share" at bounding box center [1040, 676] width 199 height 21
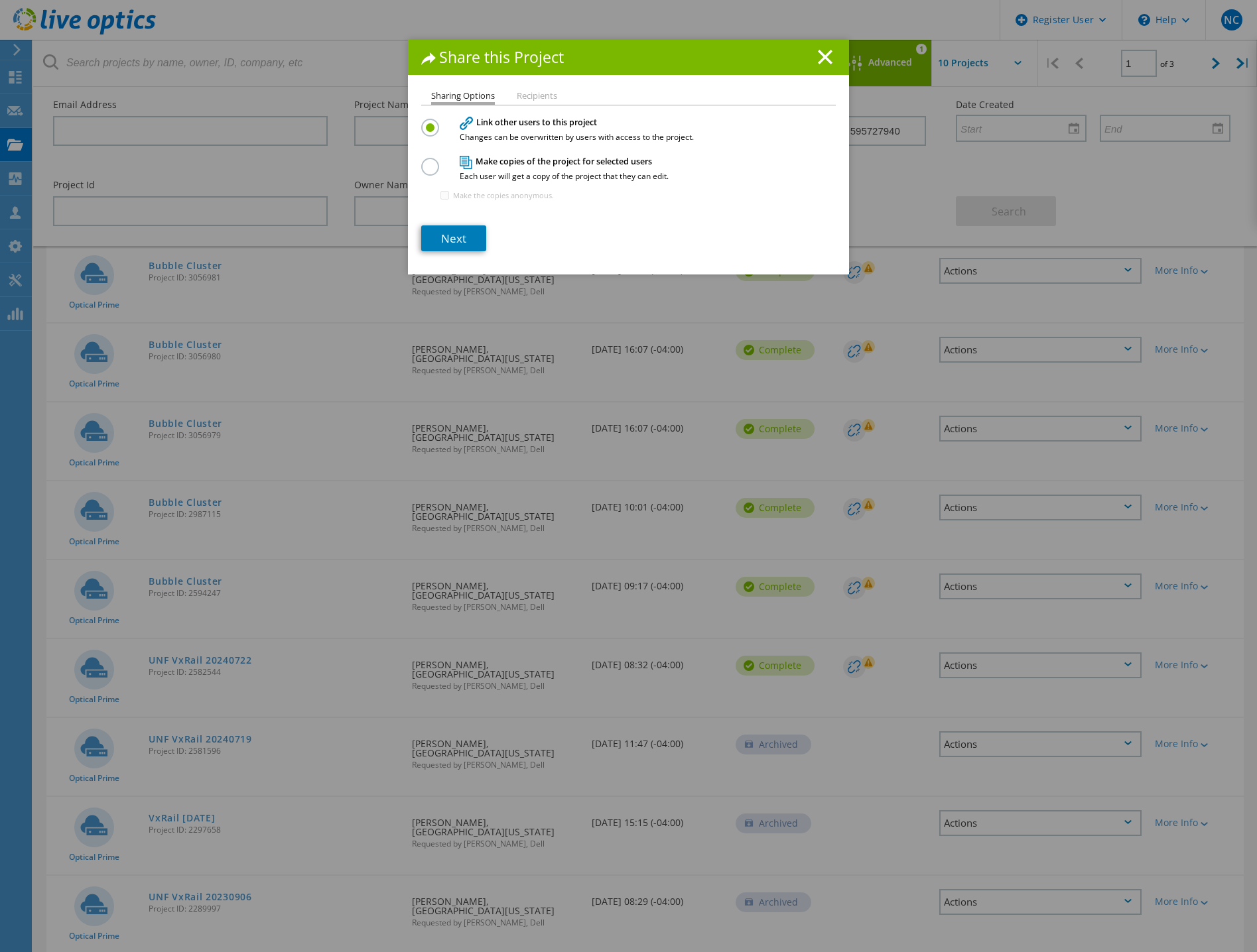
click at [425, 161] on label at bounding box center [432, 159] width 24 height 3
click at [0, 0] on input "radio" at bounding box center [0, 0] width 0 height 0
click at [439, 239] on link "Next" at bounding box center [453, 238] width 65 height 26
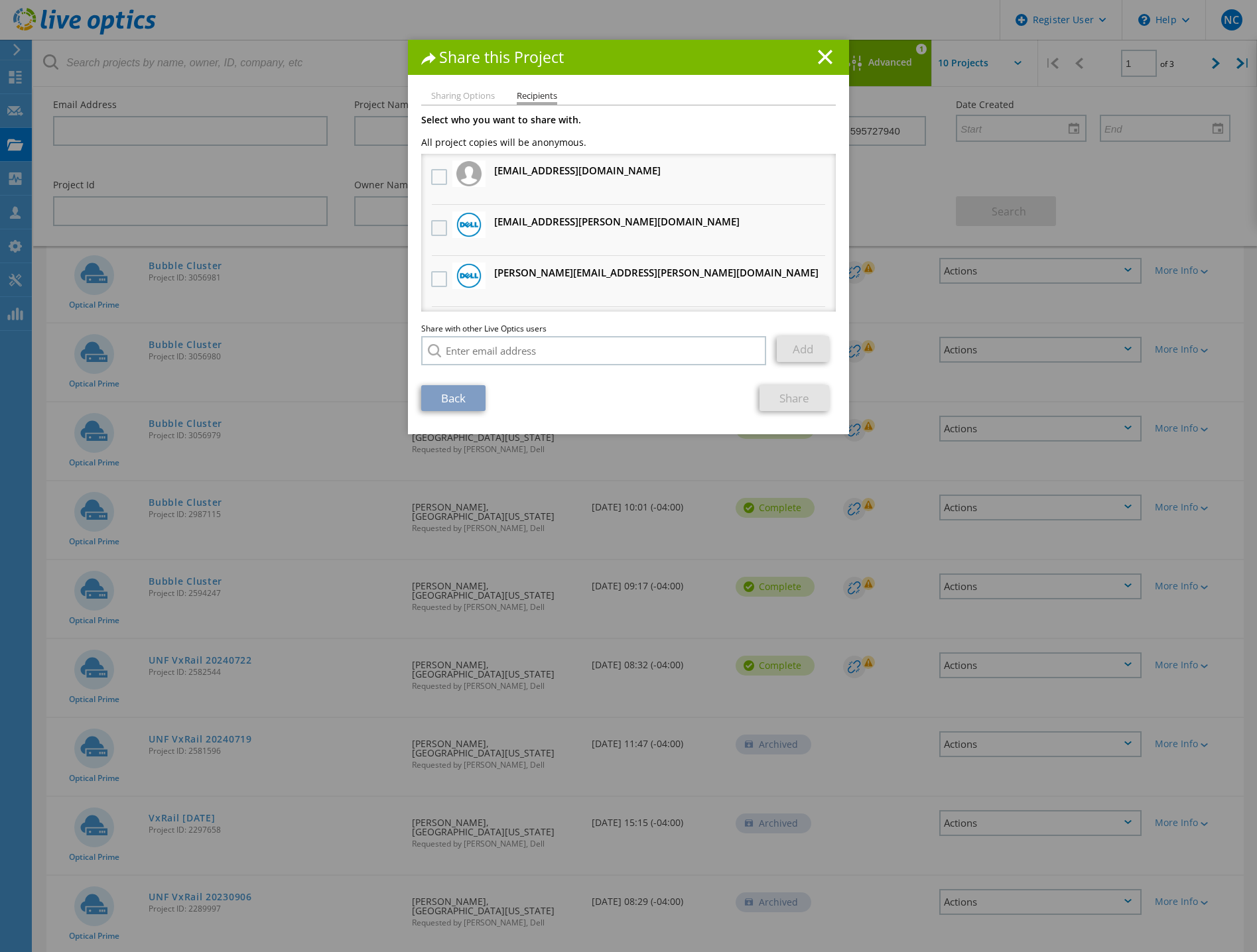
click at [436, 224] on label at bounding box center [440, 228] width 19 height 16
click at [0, 0] on input "checkbox" at bounding box center [0, 0] width 0 height 0
click at [782, 401] on link "Share" at bounding box center [794, 398] width 70 height 26
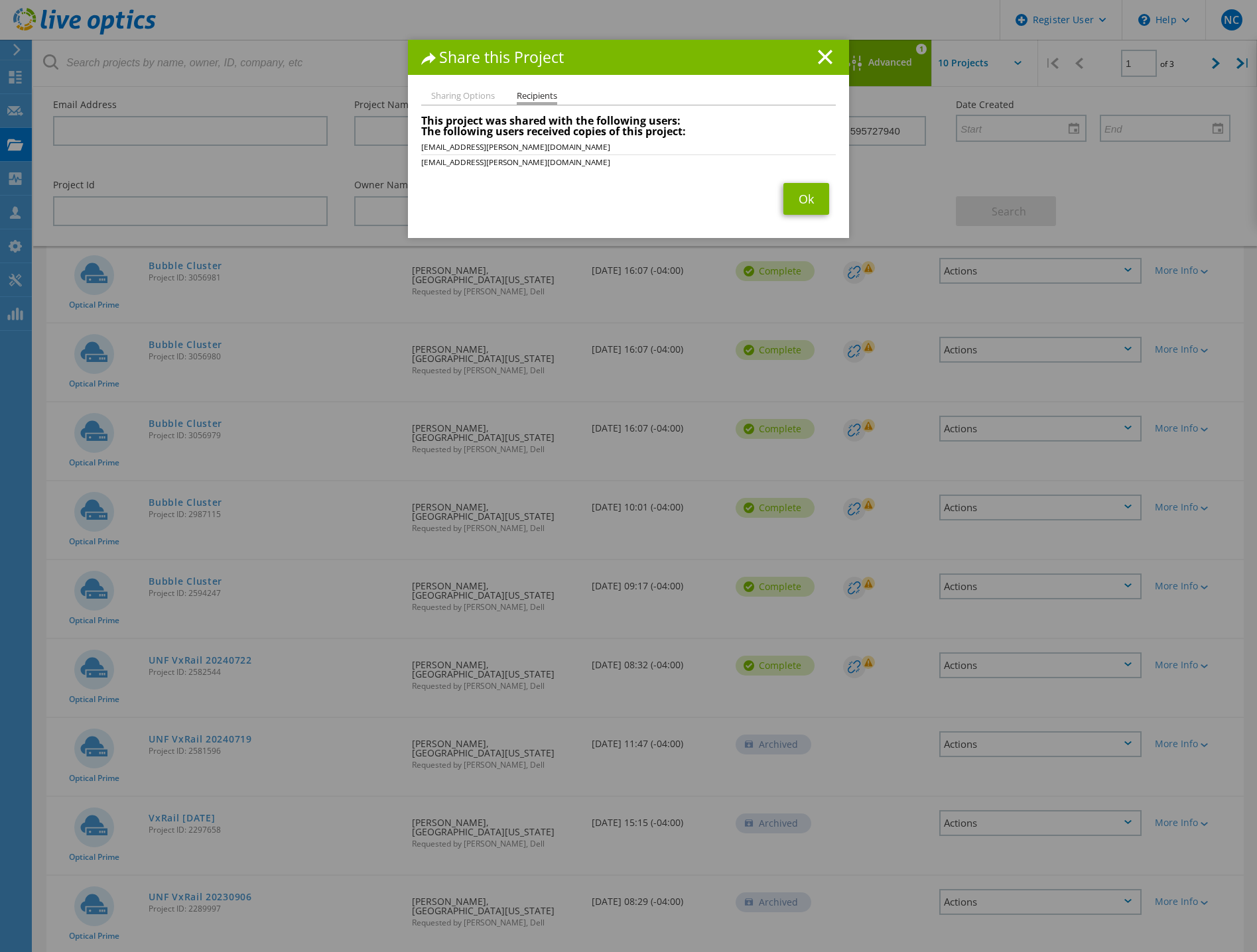
click at [591, 448] on div "Share this Project Sharing Options Recipients Link other users to this project …" at bounding box center [628, 495] width 1257 height 912
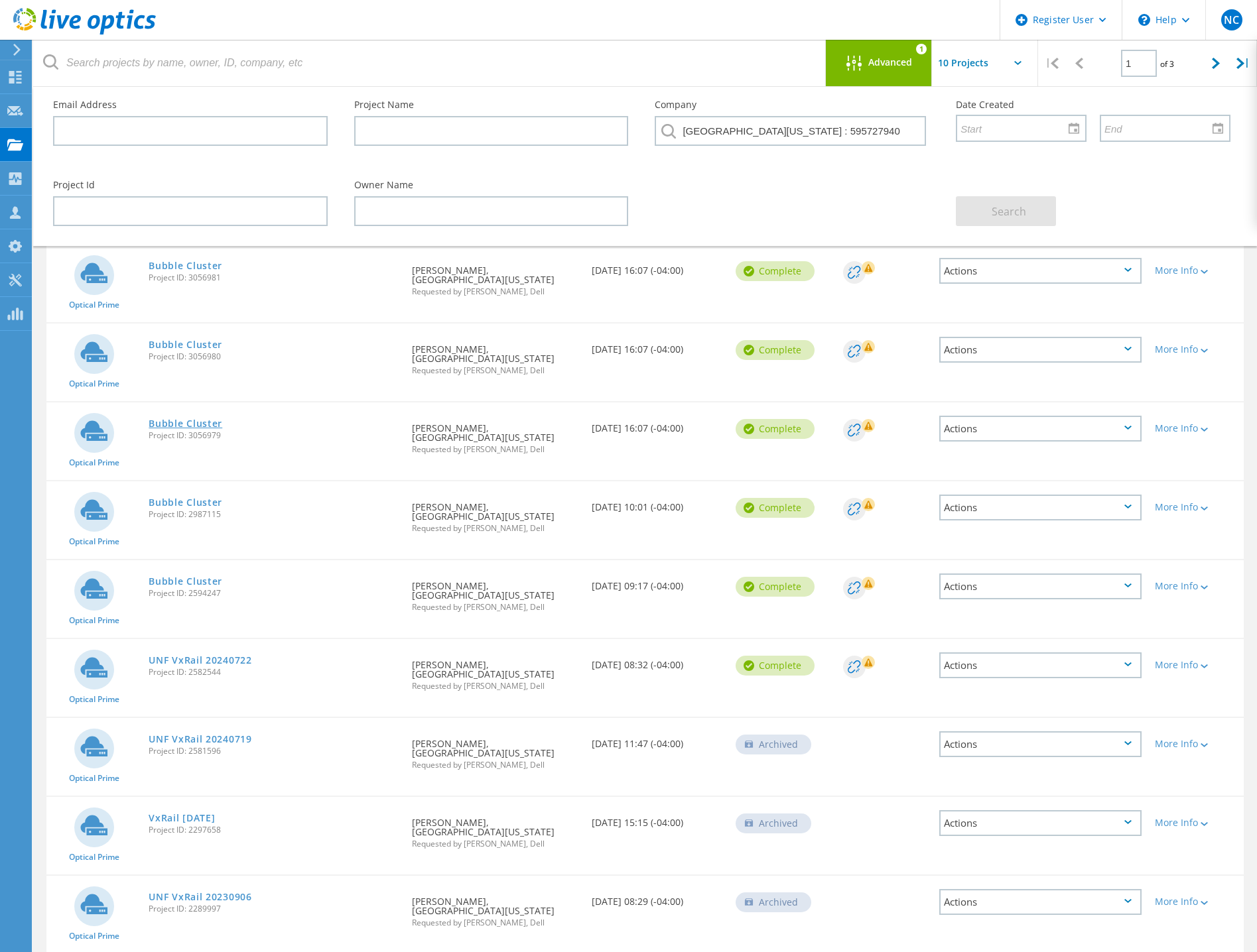
click at [201, 420] on link "Bubble Cluster" at bounding box center [185, 424] width 74 height 9
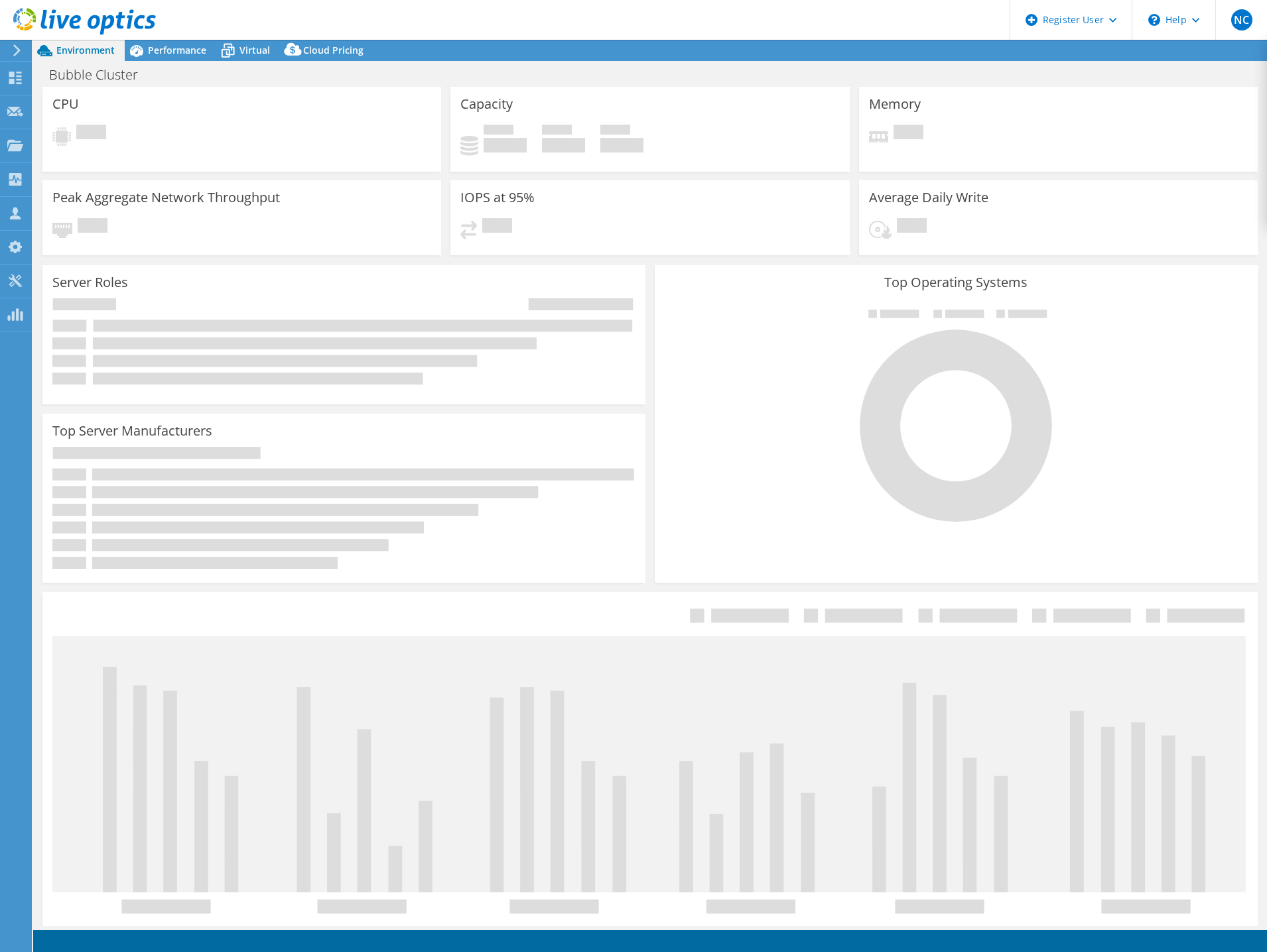
select select "USD"
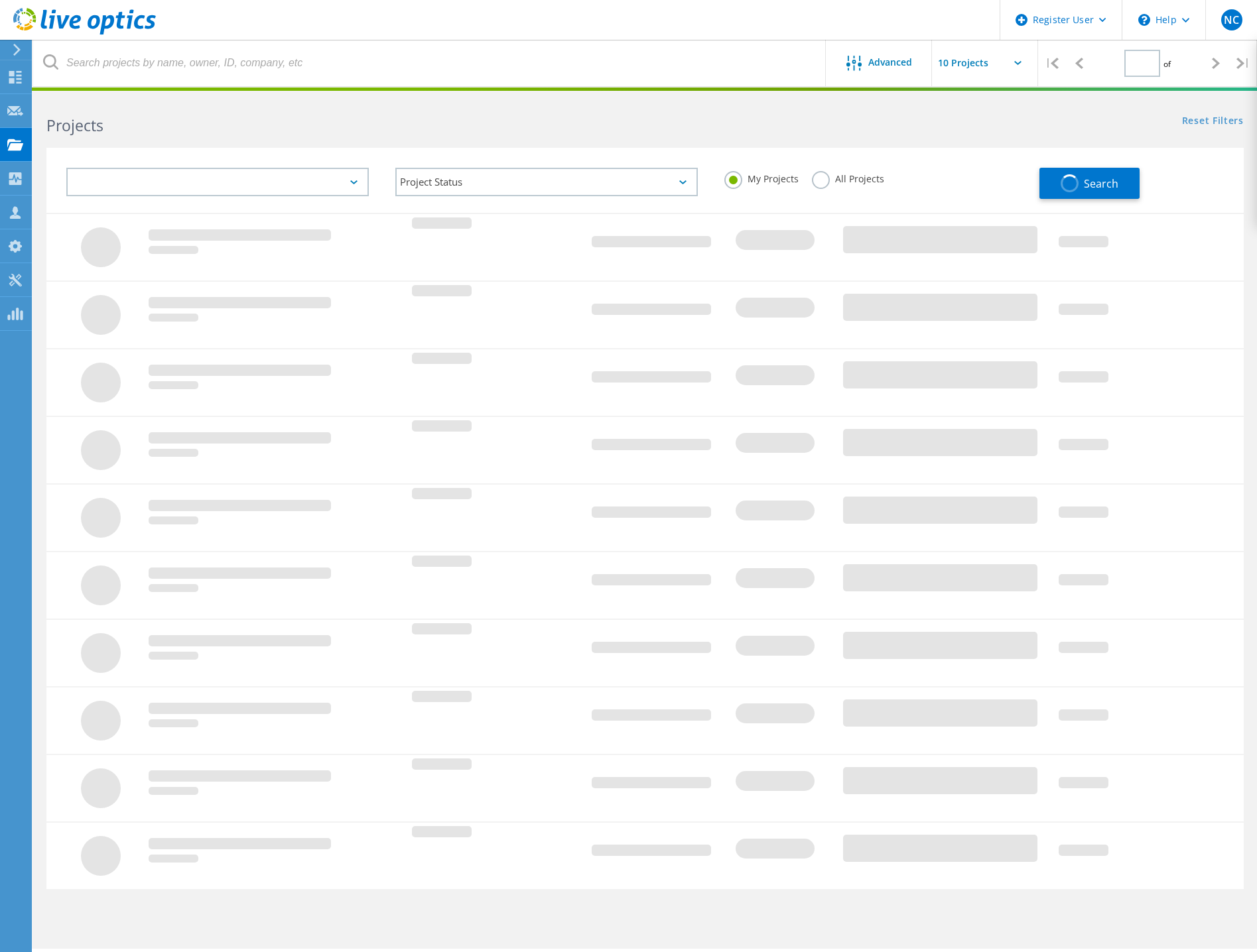
type input "1"
